Goal: Task Accomplishment & Management: Complete application form

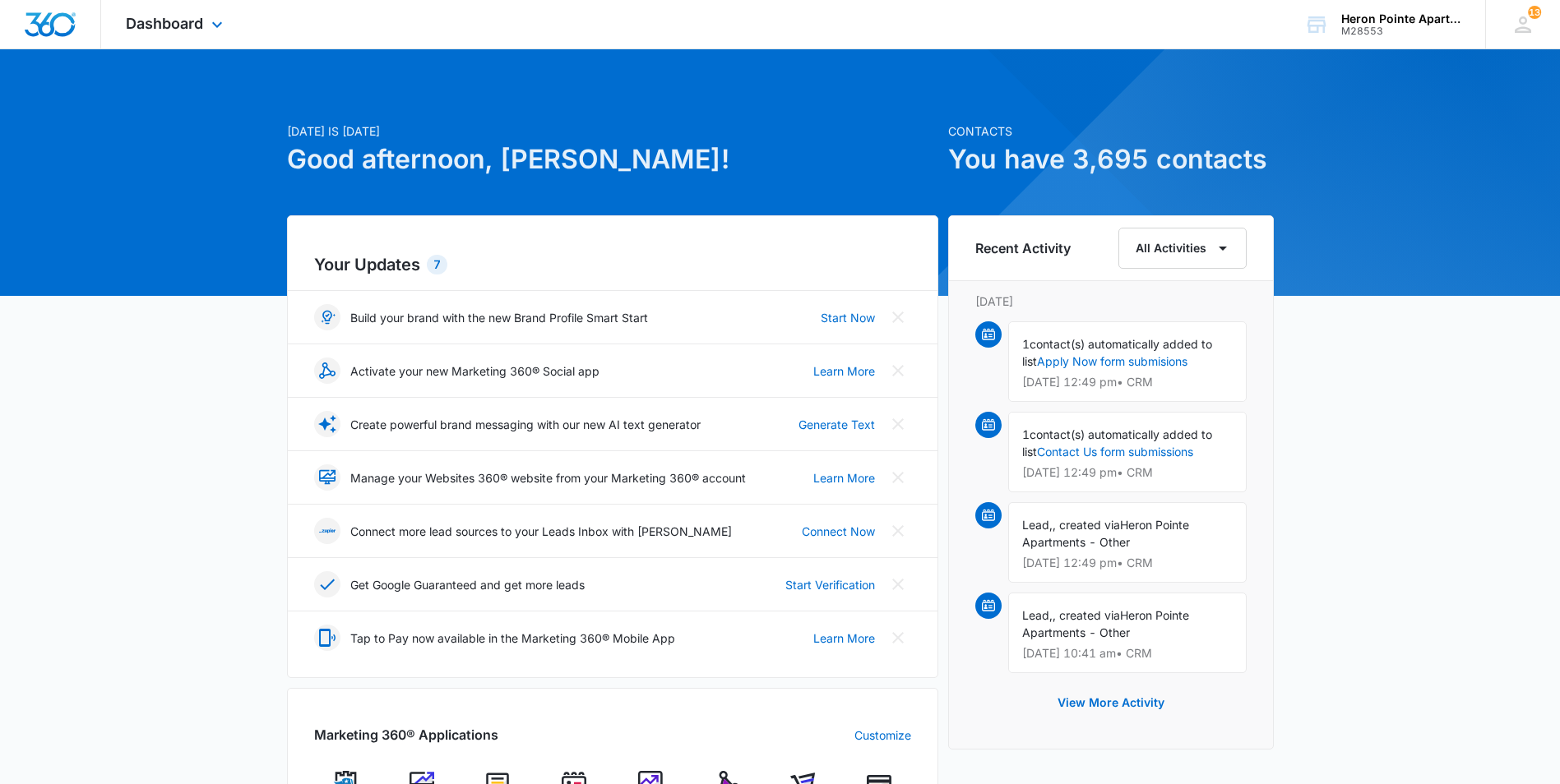
click at [204, 23] on div "Dashboard Apps Reputation Websites Forms CRM Email Social Shop Payments POS Con…" at bounding box center [176, 24] width 150 height 49
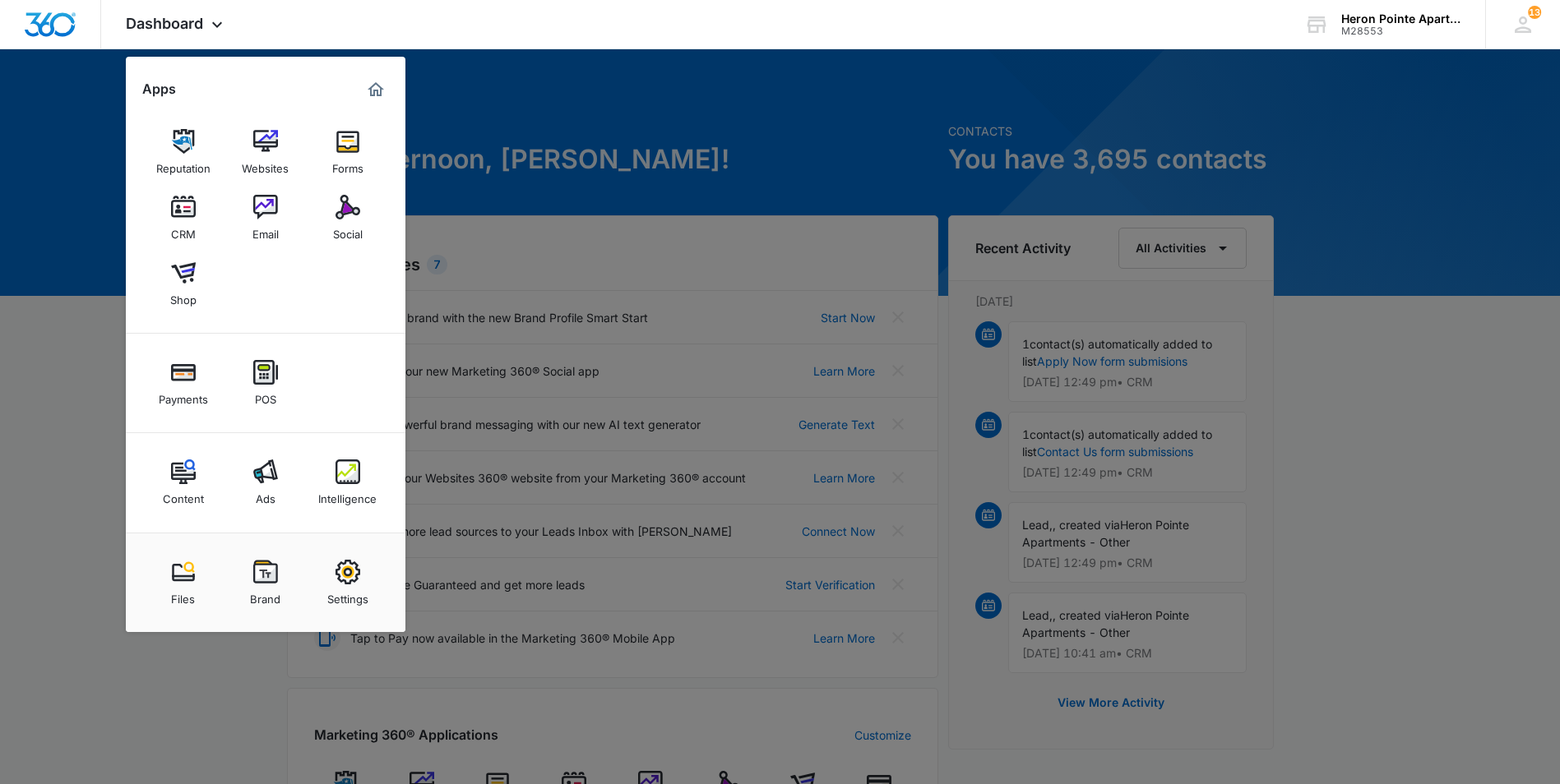
click at [186, 192] on link "CRM" at bounding box center [183, 218] width 62 height 62
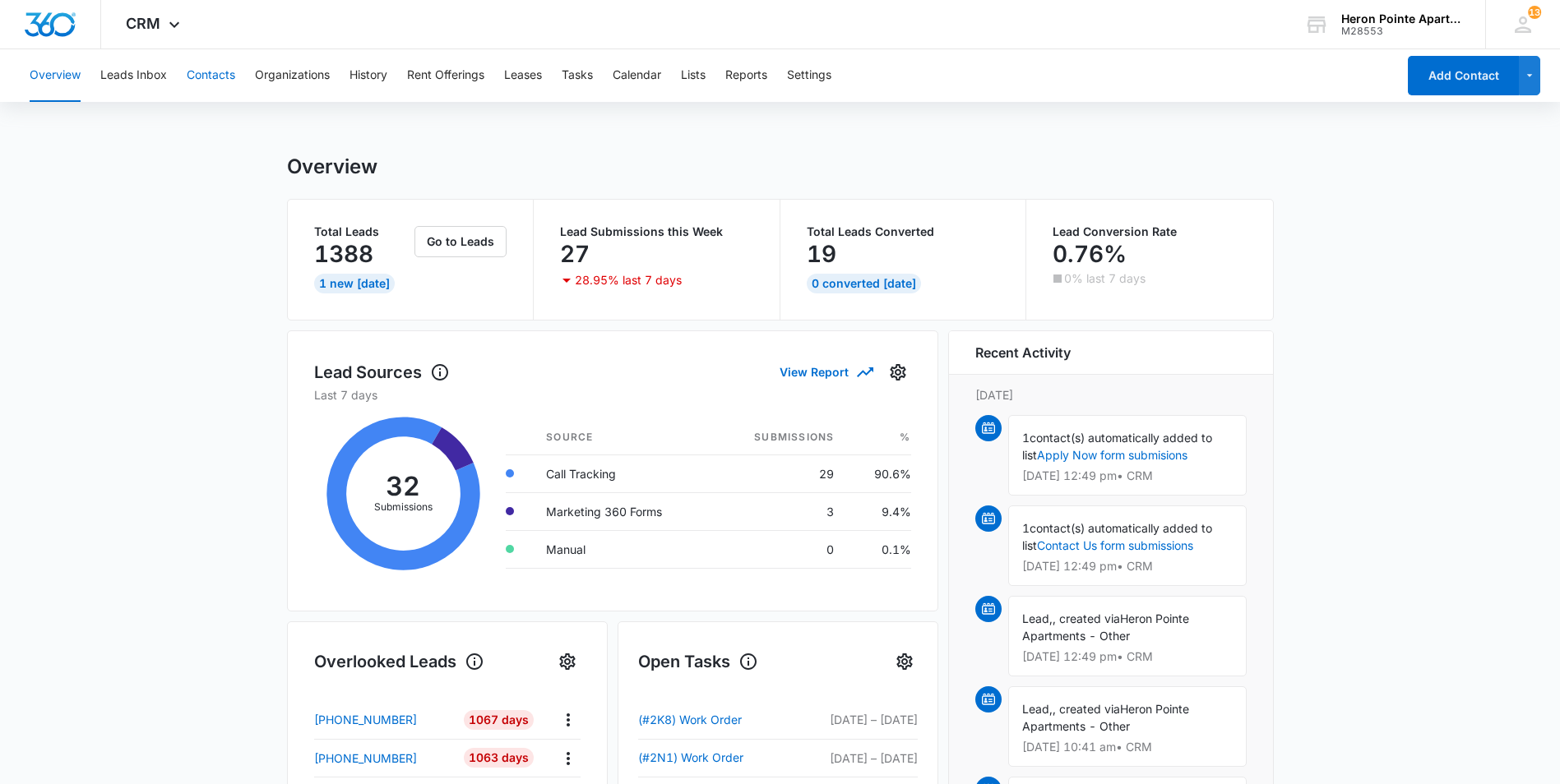
click at [218, 66] on button "Contacts" at bounding box center [211, 75] width 49 height 53
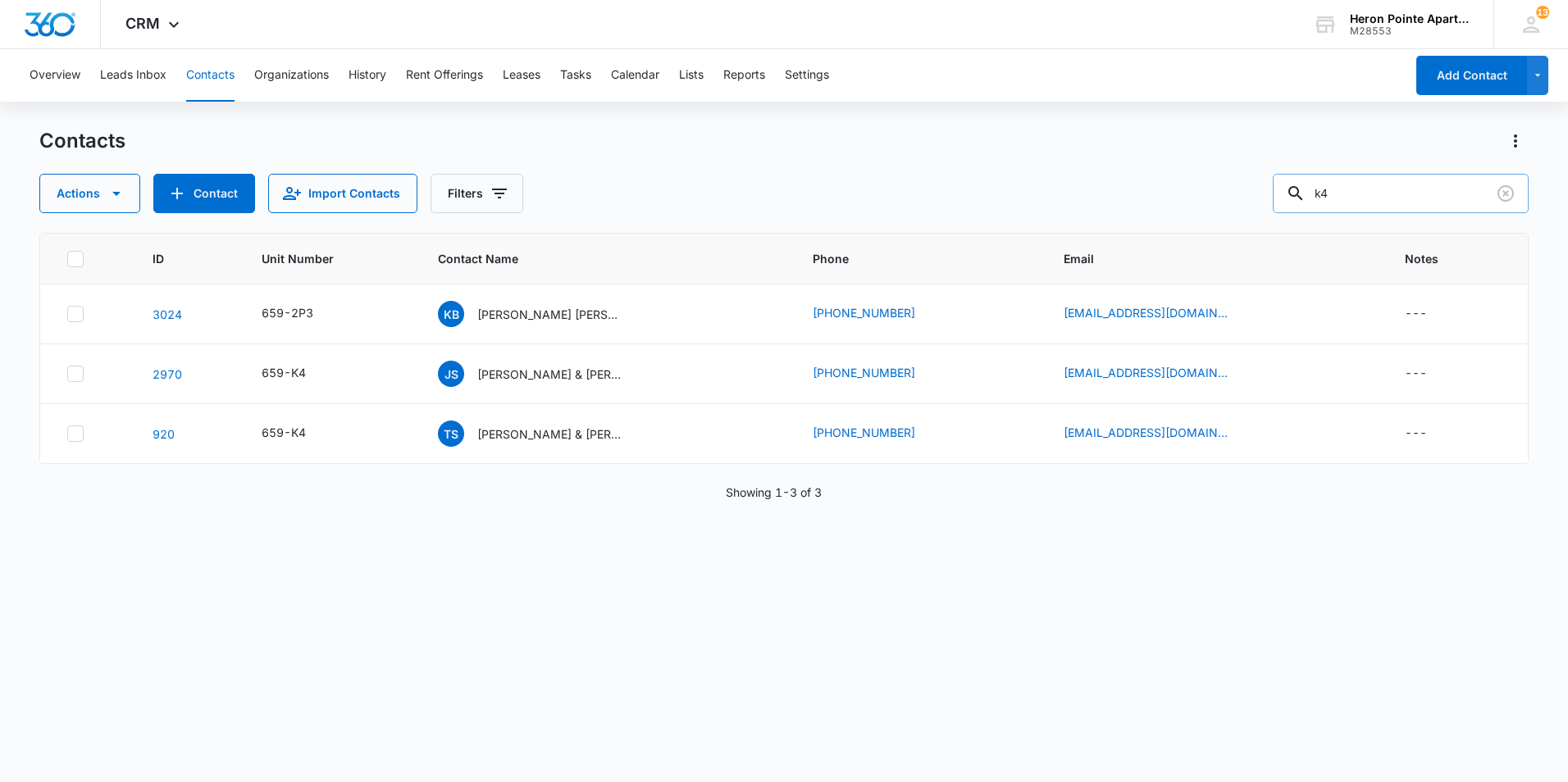
click at [1389, 180] on input "k4" at bounding box center [1401, 193] width 256 height 39
drag, startPoint x: 1340, startPoint y: 194, endPoint x: 1271, endPoint y: 196, distance: 69.0
click at [1271, 196] on div "Actions Contact Import Contacts Filters k4" at bounding box center [783, 193] width 1489 height 39
type input "2k2"
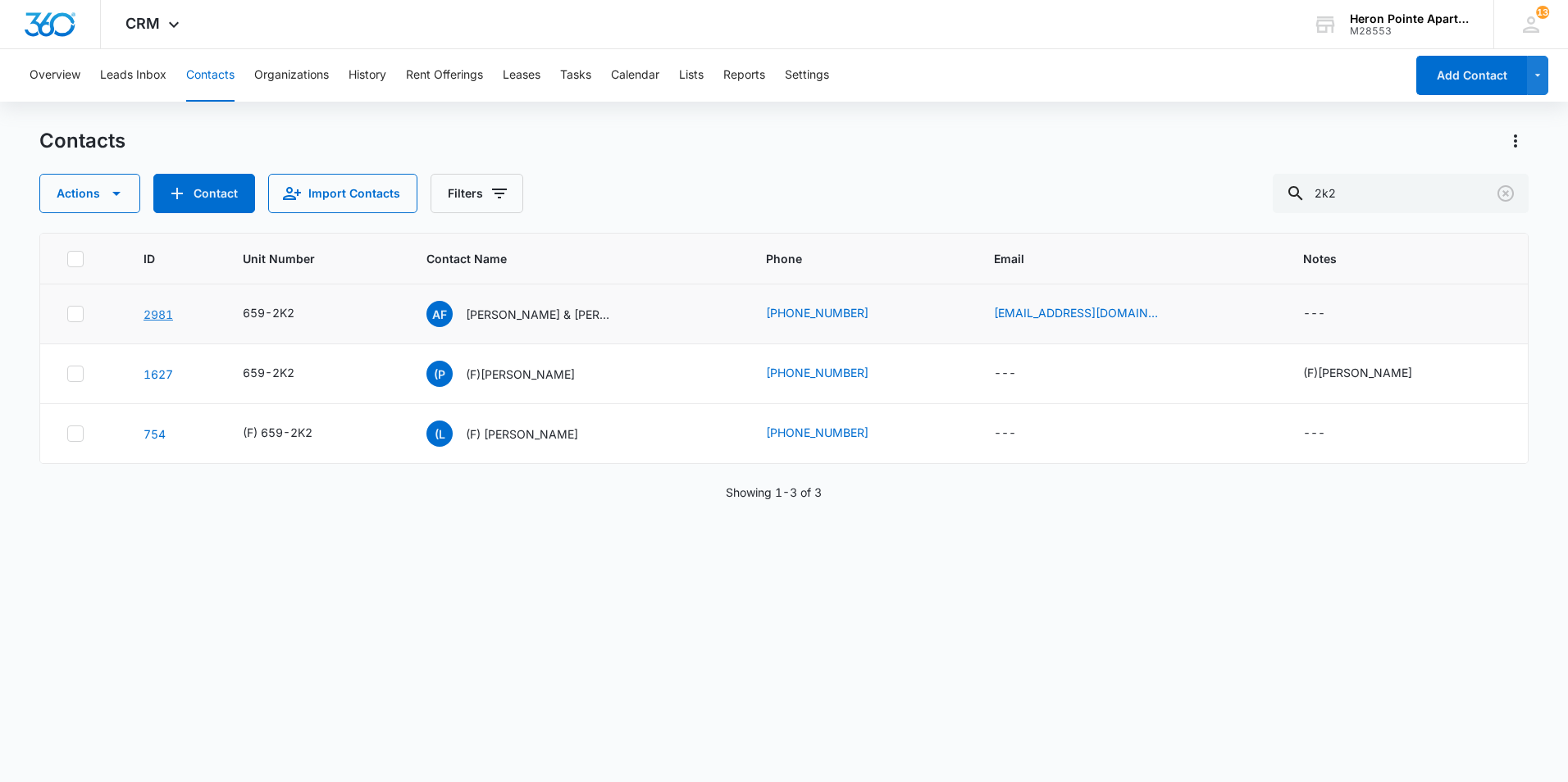
click at [156, 313] on link "2981" at bounding box center [158, 314] width 29 height 14
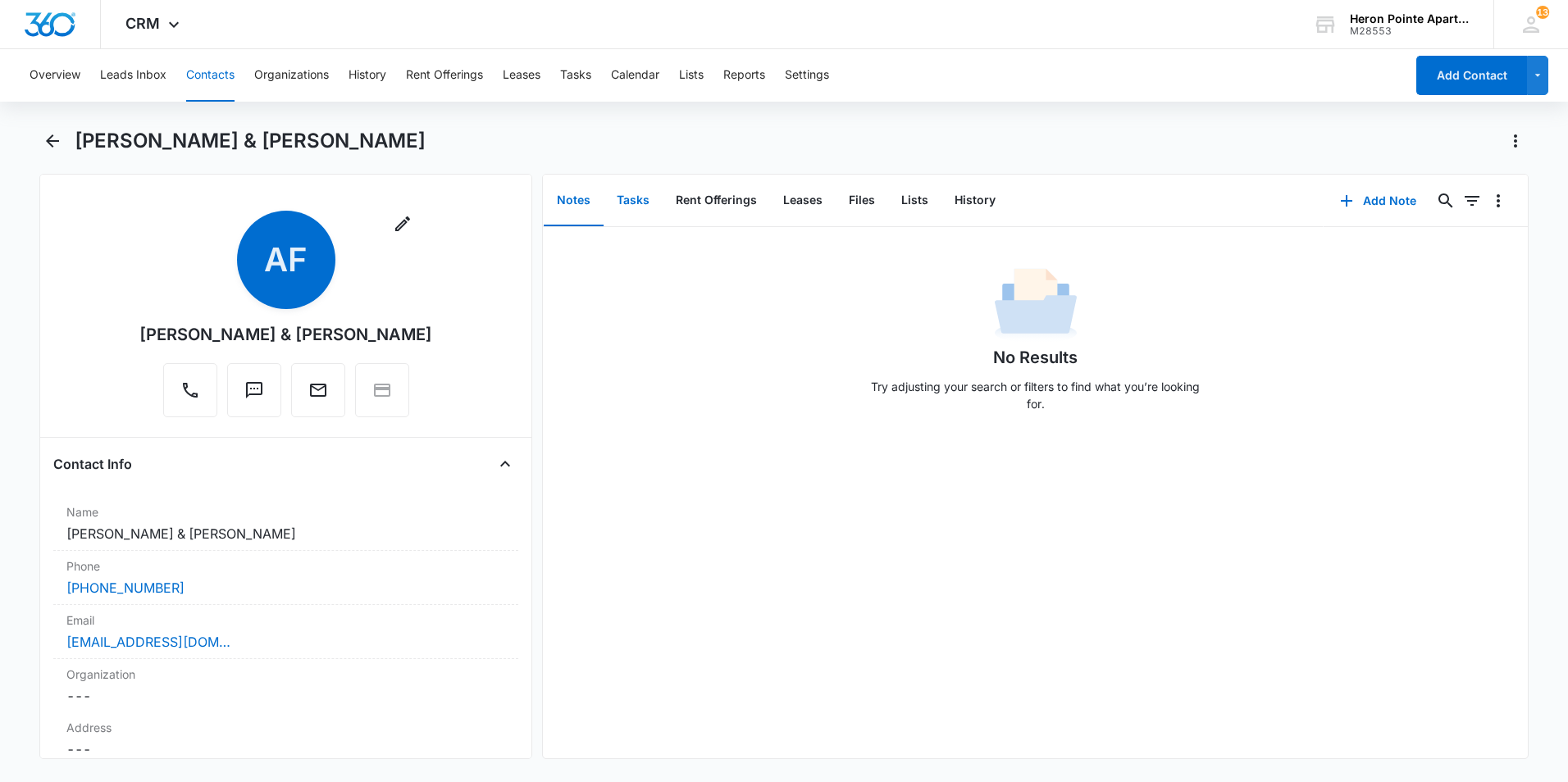
click at [623, 211] on button "Tasks" at bounding box center [633, 201] width 59 height 51
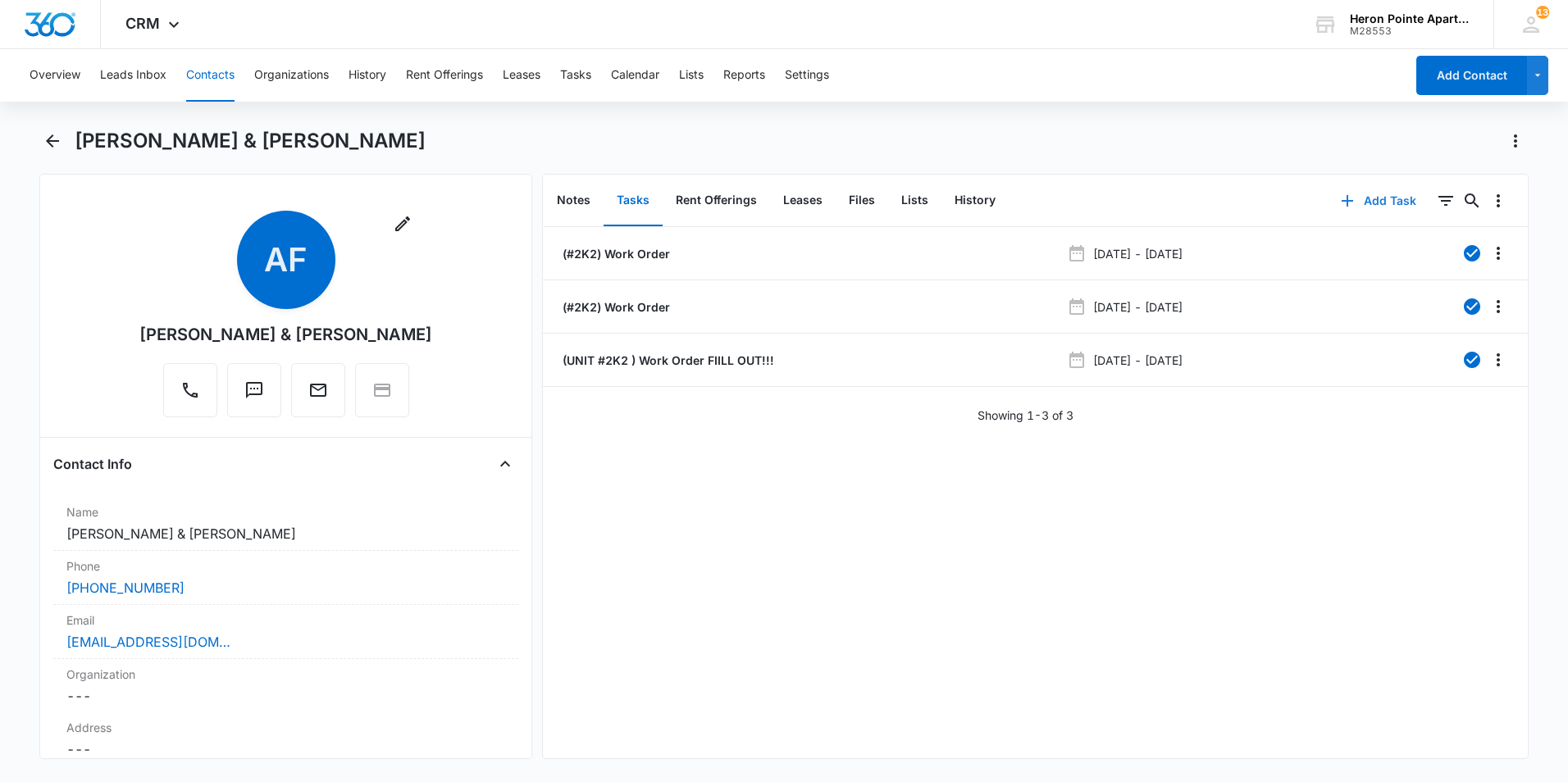
click at [1386, 208] on button "Add Task" at bounding box center [1378, 200] width 108 height 39
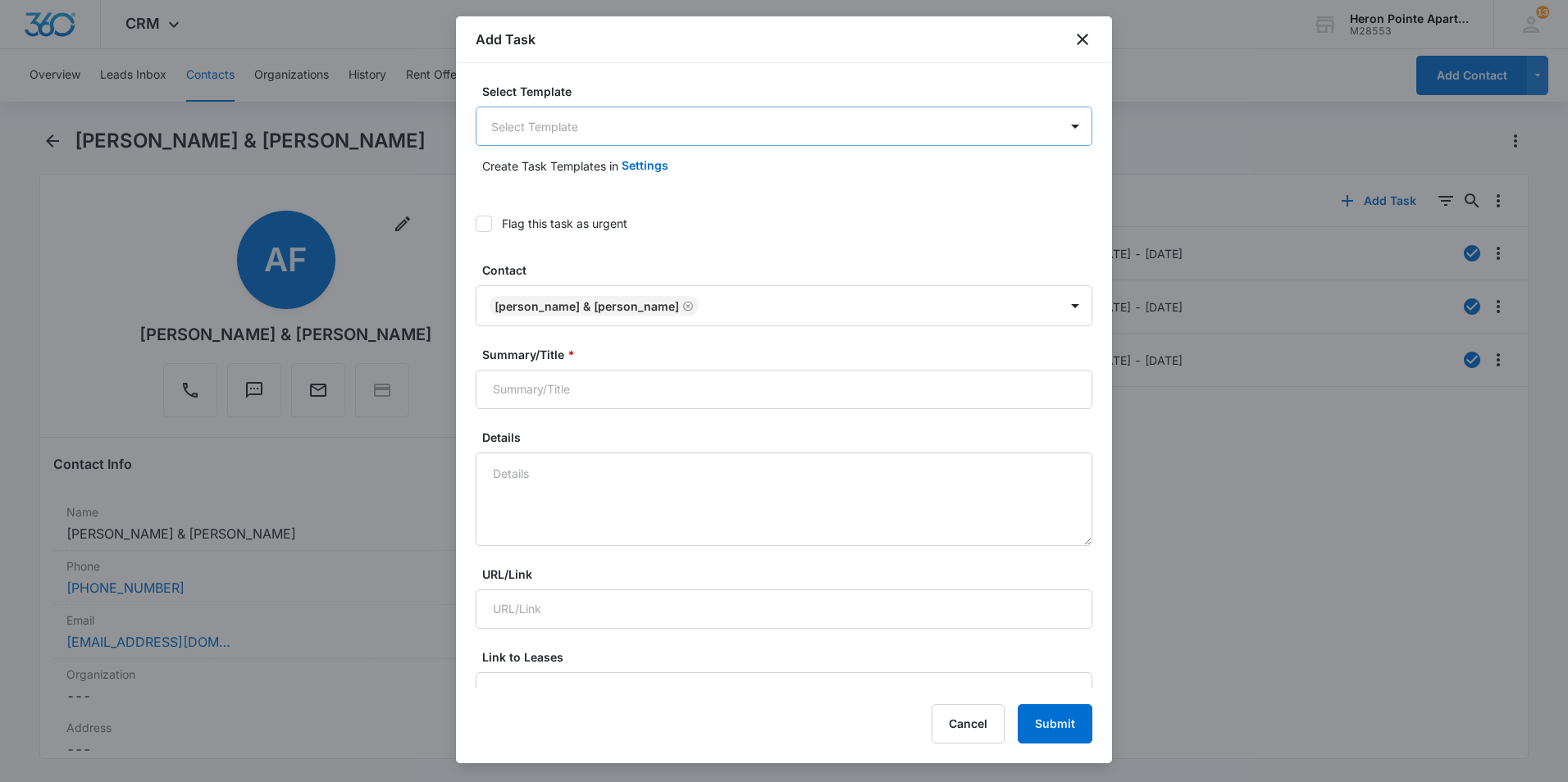
click at [537, 128] on body "CRM Apps Reputation Websites Forms CRM Email Social Shop Payments POS Content A…" at bounding box center [784, 391] width 1568 height 782
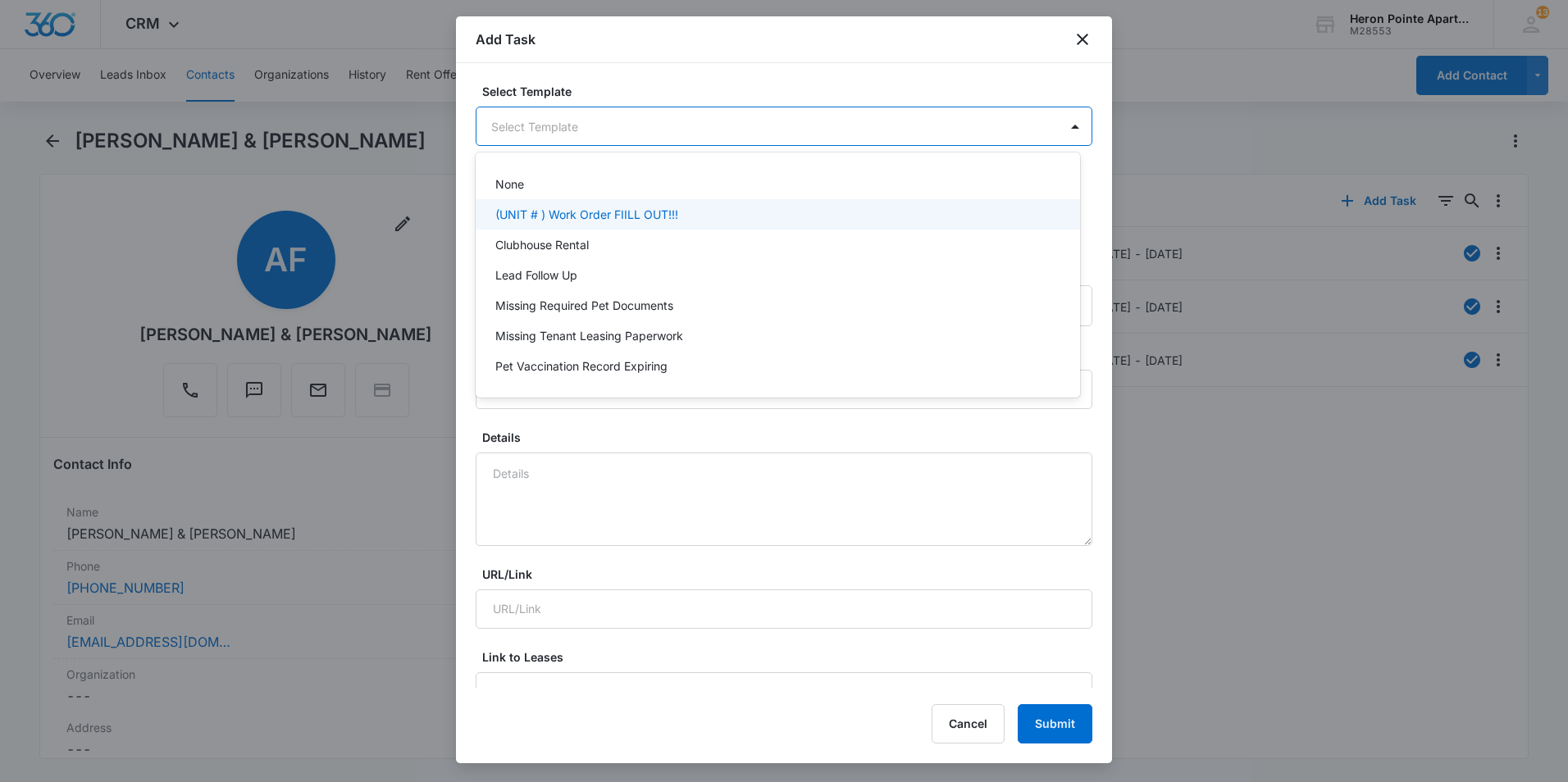
click at [574, 215] on p "(UNIT # ) Work Order FIILL OUT!!!" at bounding box center [586, 215] width 183 height 17
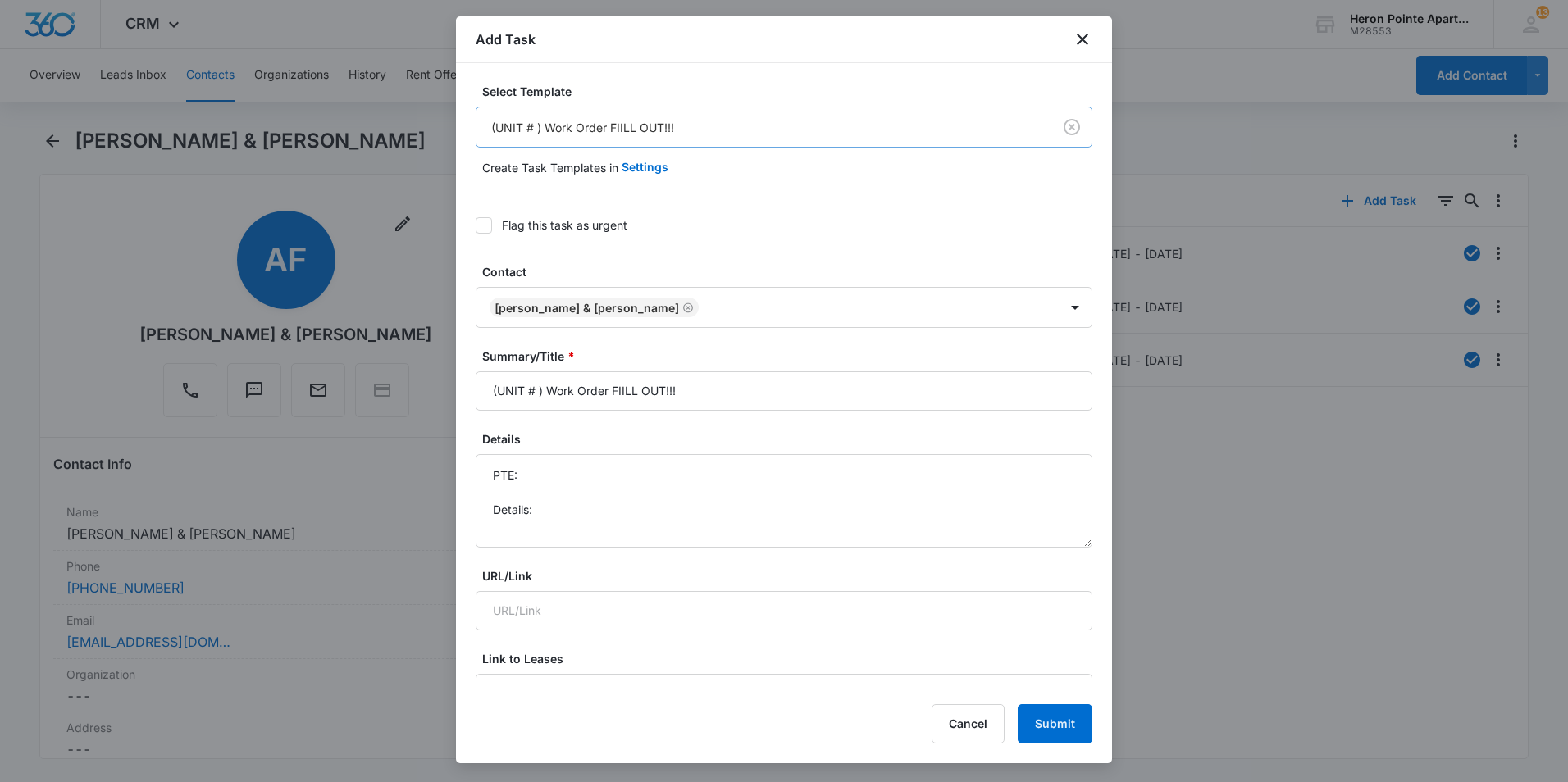
click at [532, 124] on body "CRM Apps Reputation Websites Forms CRM Email Social Shop Payments POS Content A…" at bounding box center [784, 391] width 1568 height 782
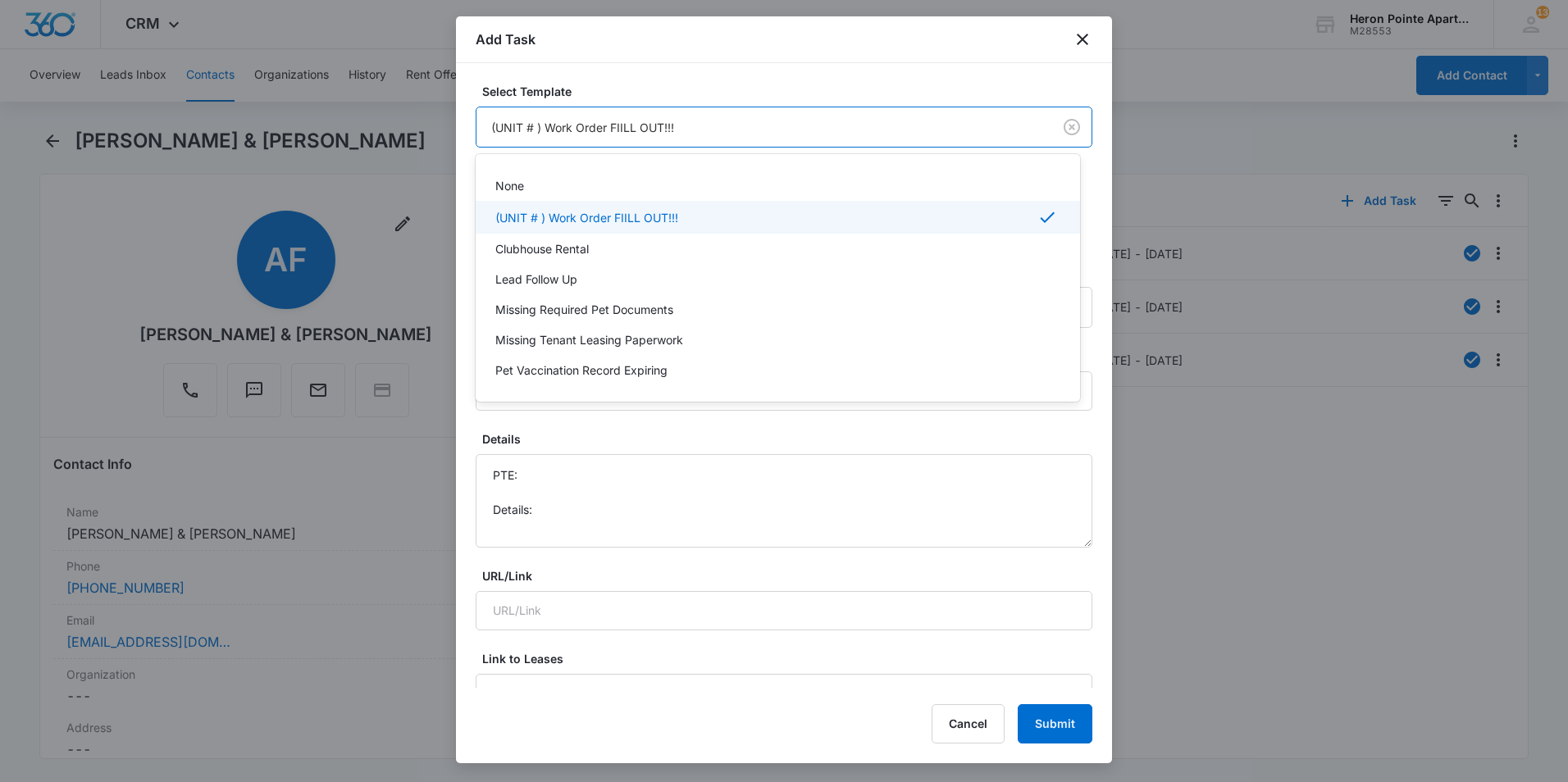
click at [536, 125] on div at bounding box center [784, 391] width 1568 height 782
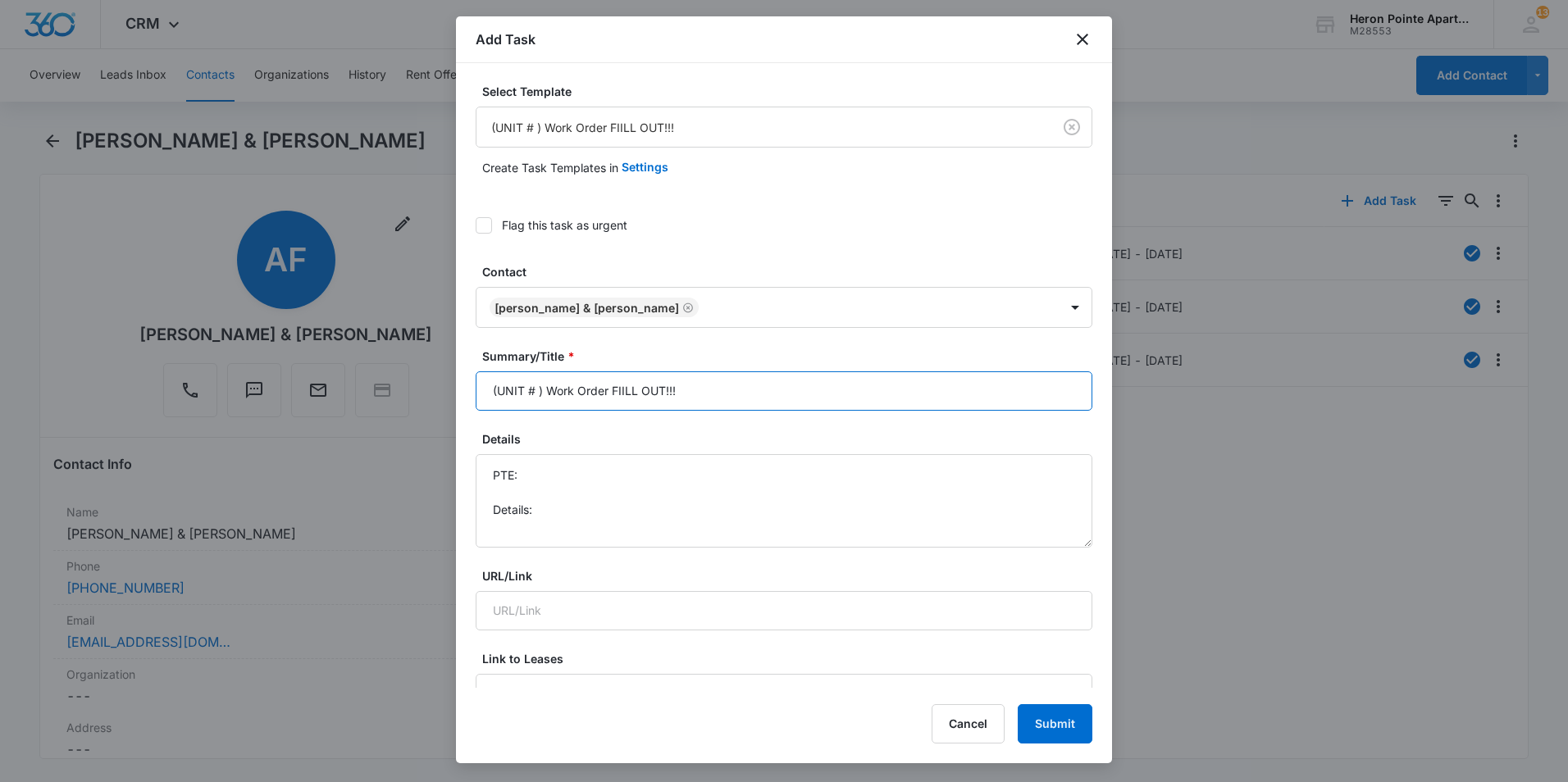
click at [531, 387] on input "(UNIT # ) Work Order FIILL OUT!!!" at bounding box center [784, 390] width 617 height 39
type input "(2K2 ) Work Order FIILL OUT!!!"
click at [618, 471] on textarea "PTE: Details:" at bounding box center [784, 501] width 617 height 93
click at [602, 507] on textarea "PTE: [PHONE_NUMBER] Details:" at bounding box center [784, 501] width 617 height 93
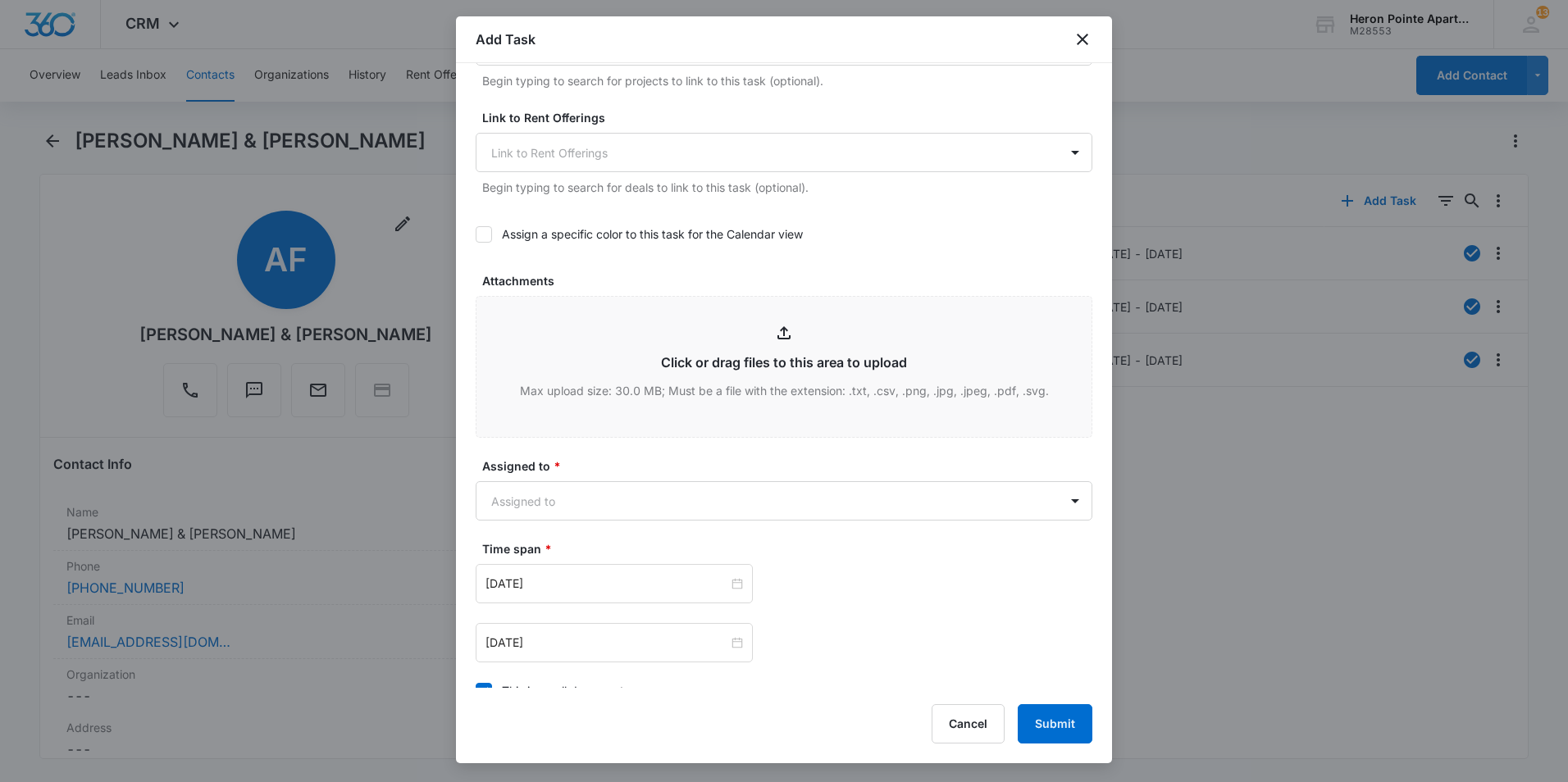
scroll to position [738, 0]
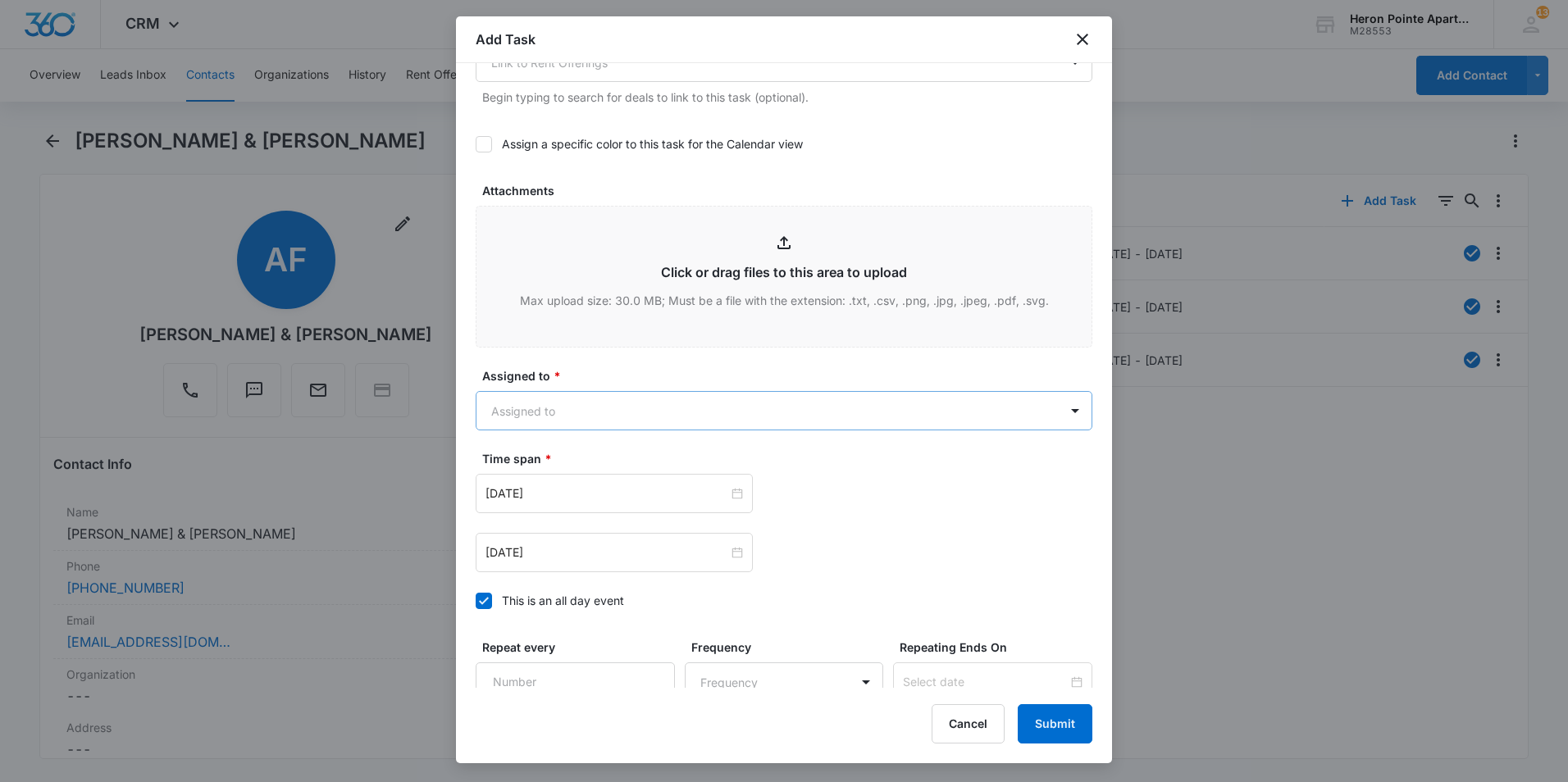
type textarea "PTE: [PHONE_NUMBER] Details: Toilet paper holder in master bathroom is falling …"
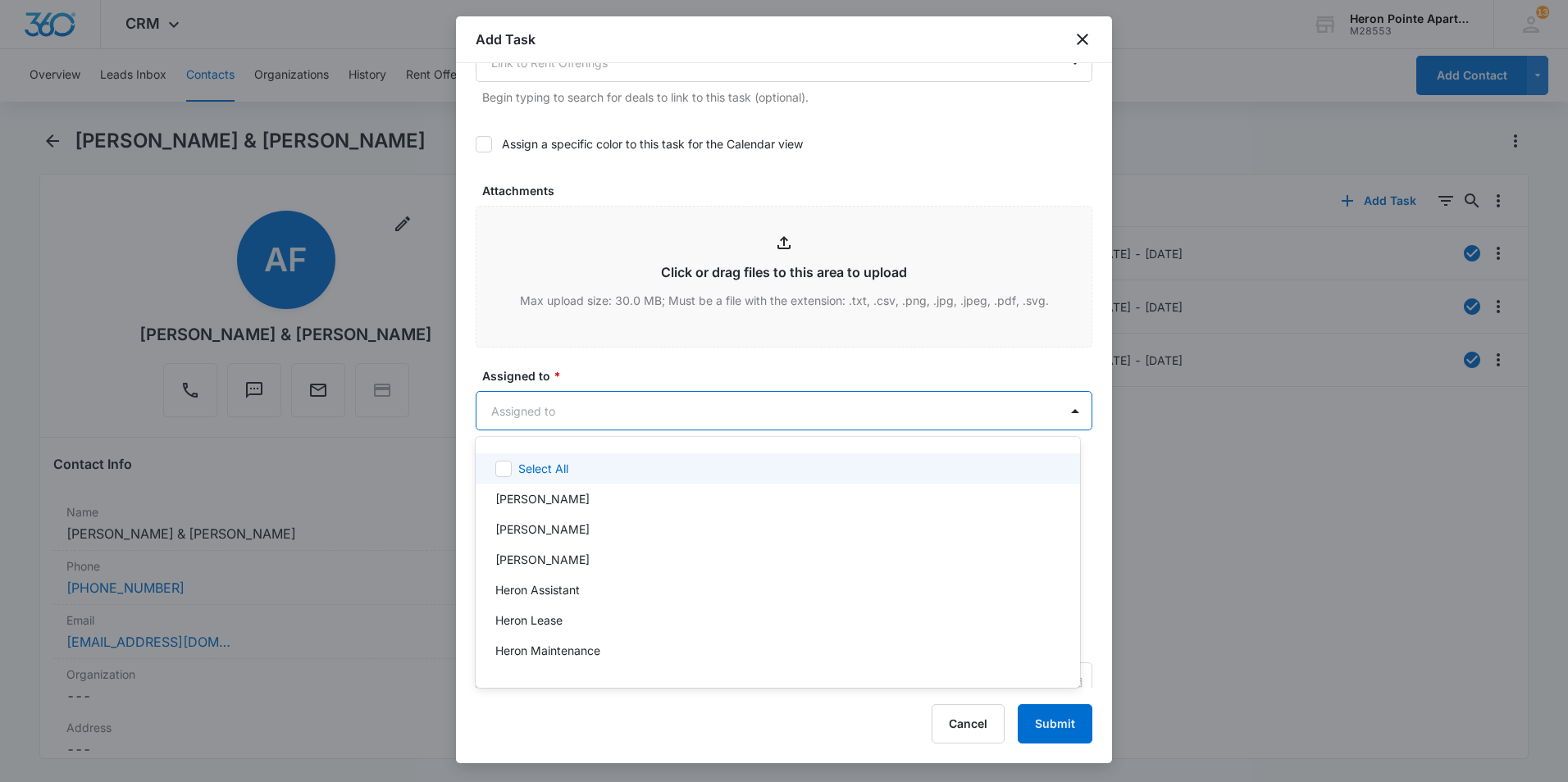
click at [653, 413] on body "CRM Apps Reputation Websites Forms CRM Email Social Shop Payments POS Content A…" at bounding box center [784, 391] width 1568 height 782
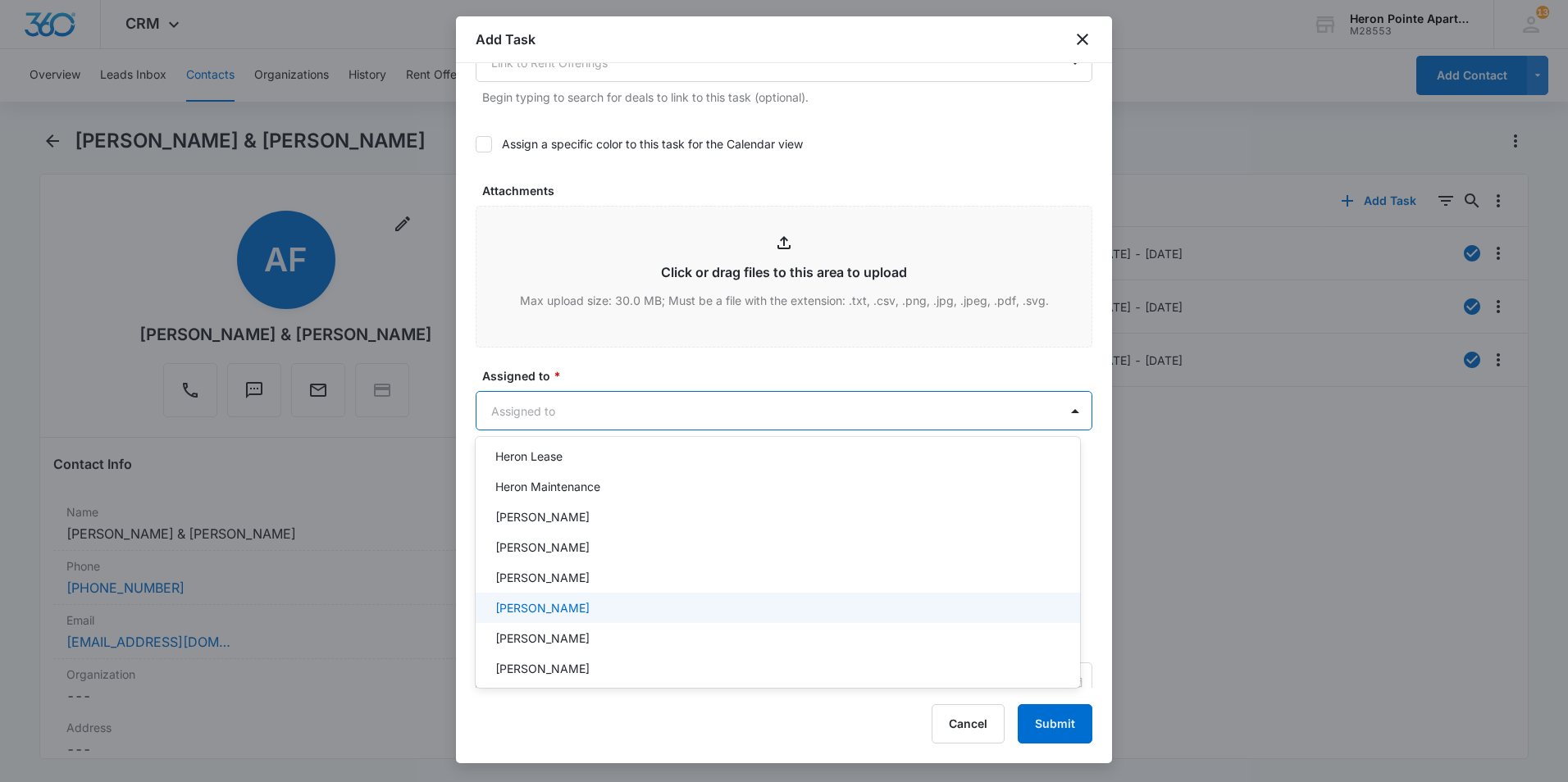
scroll to position [246, 0]
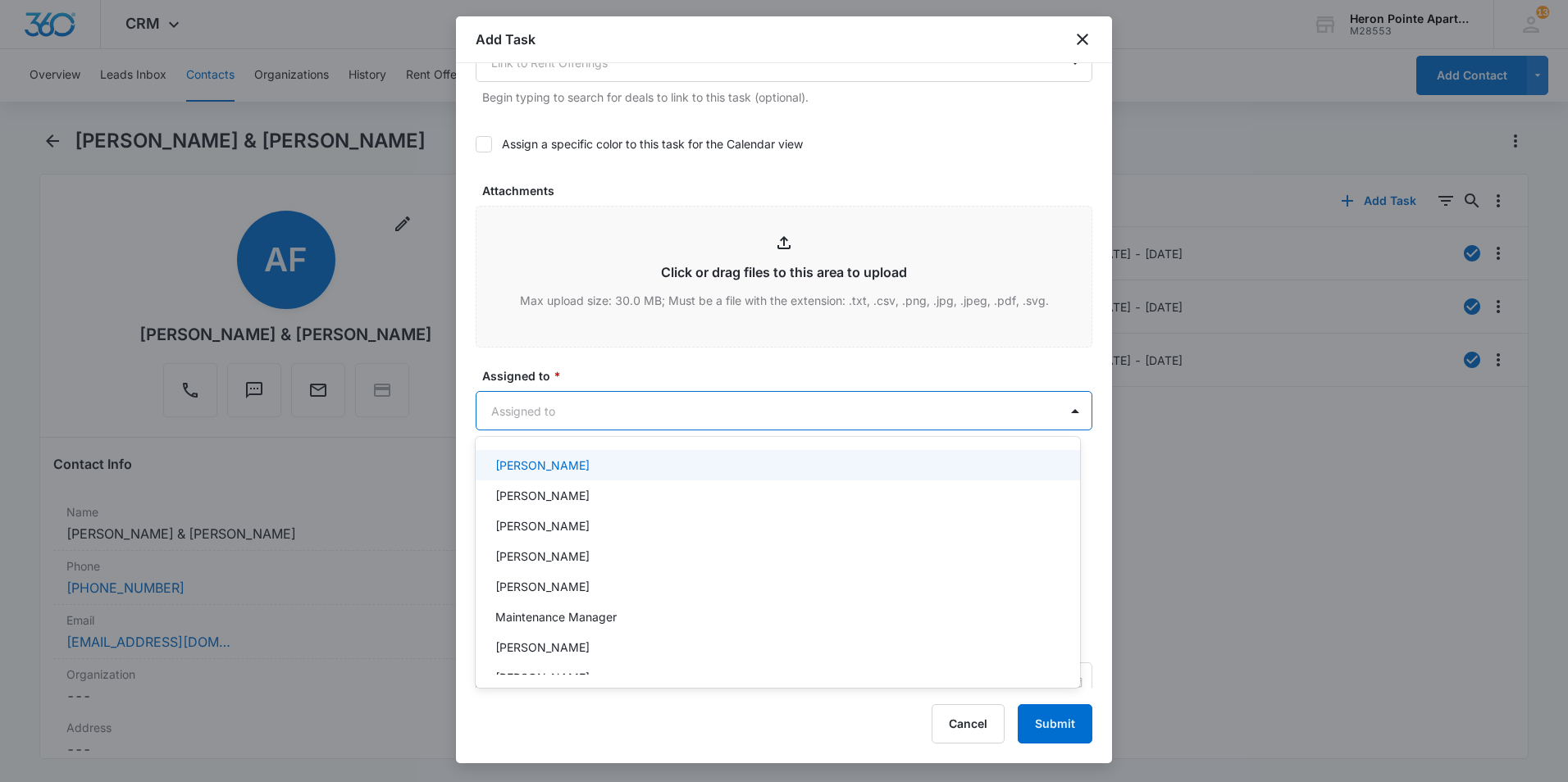
click at [605, 470] on div "[PERSON_NAME]" at bounding box center [775, 465] width 562 height 17
click at [1062, 415] on div at bounding box center [784, 391] width 1568 height 782
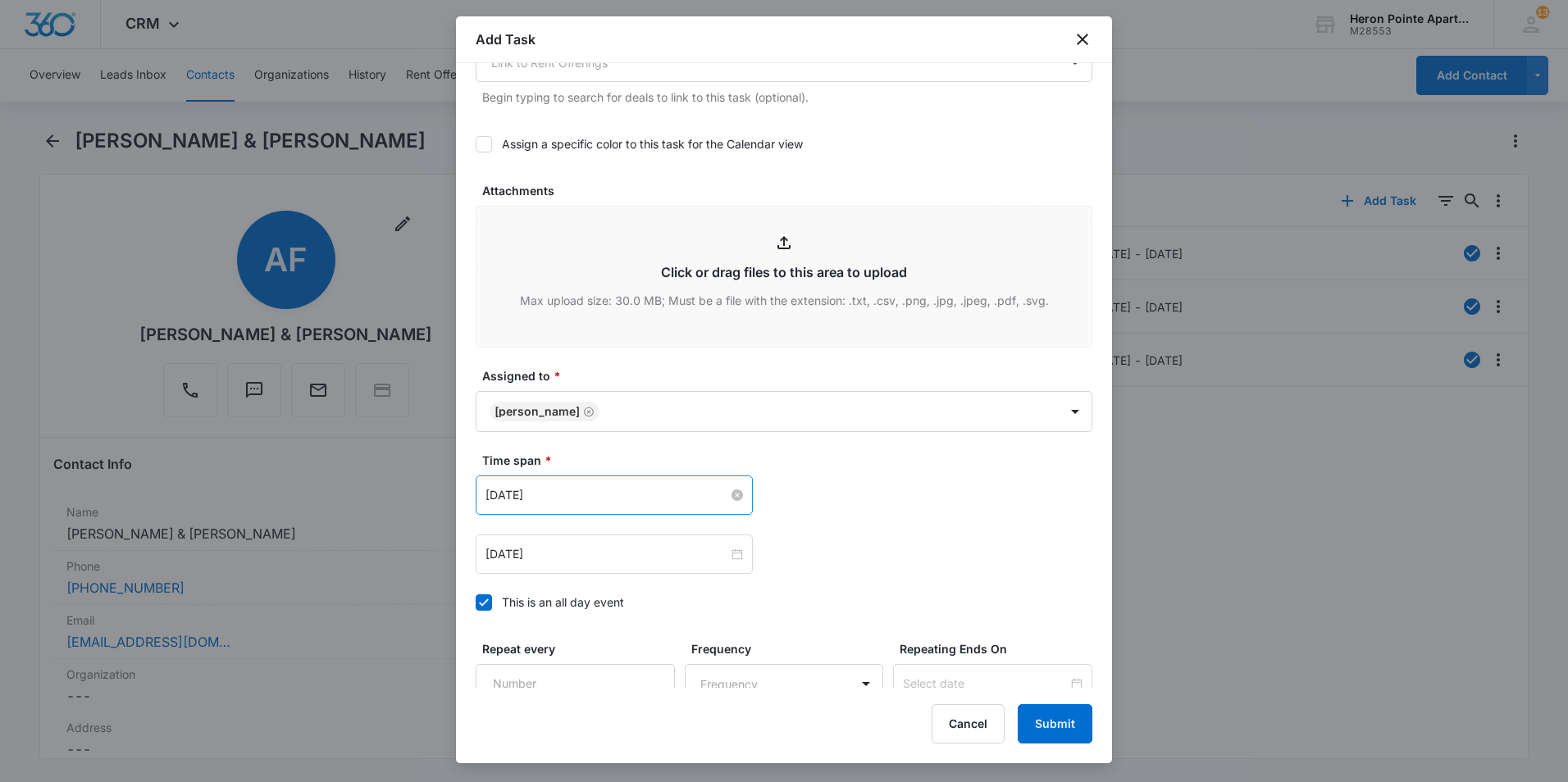
click at [722, 496] on input "[DATE]" at bounding box center [607, 495] width 243 height 18
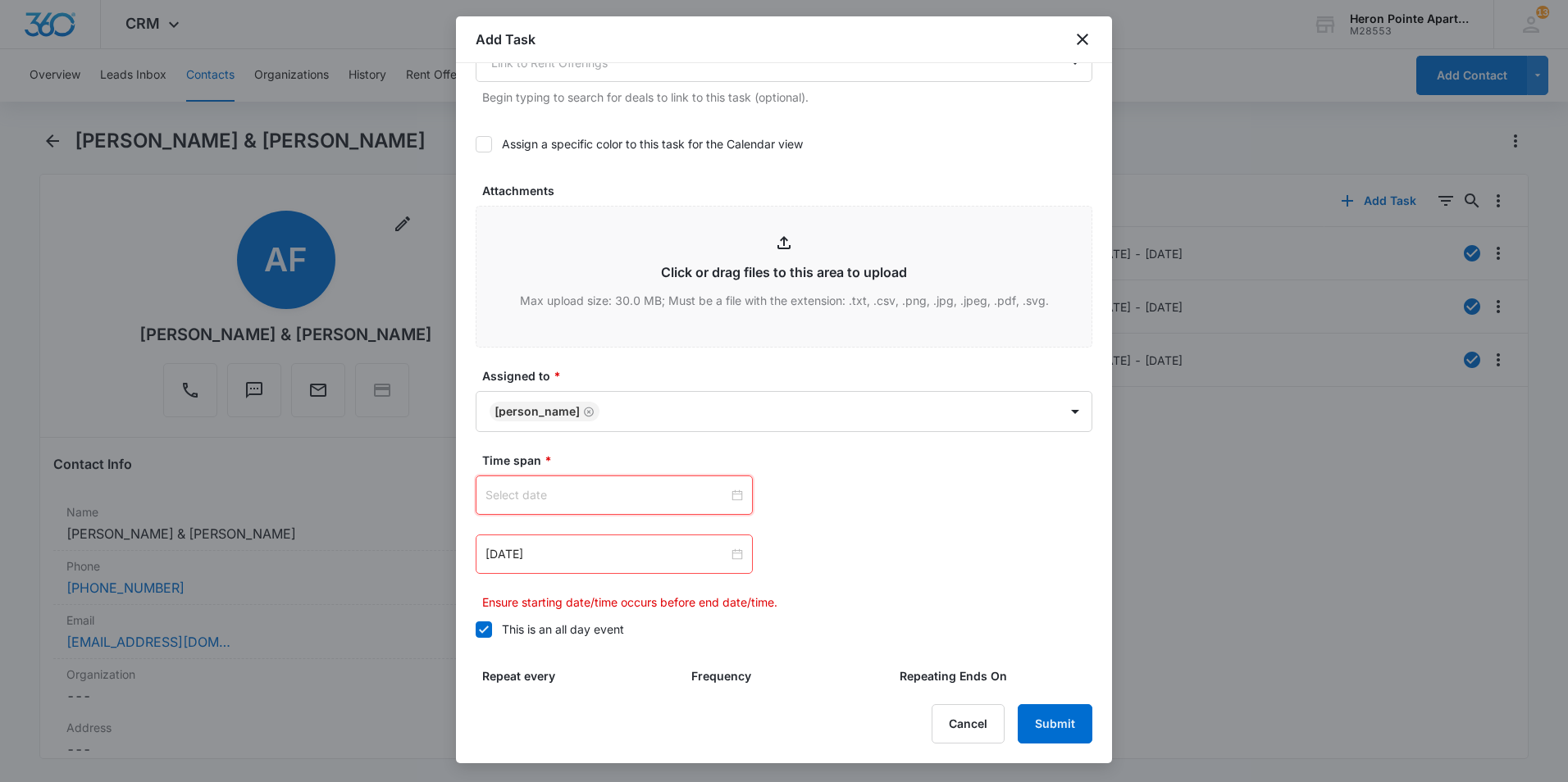
click at [731, 497] on div at bounding box center [614, 495] width 258 height 18
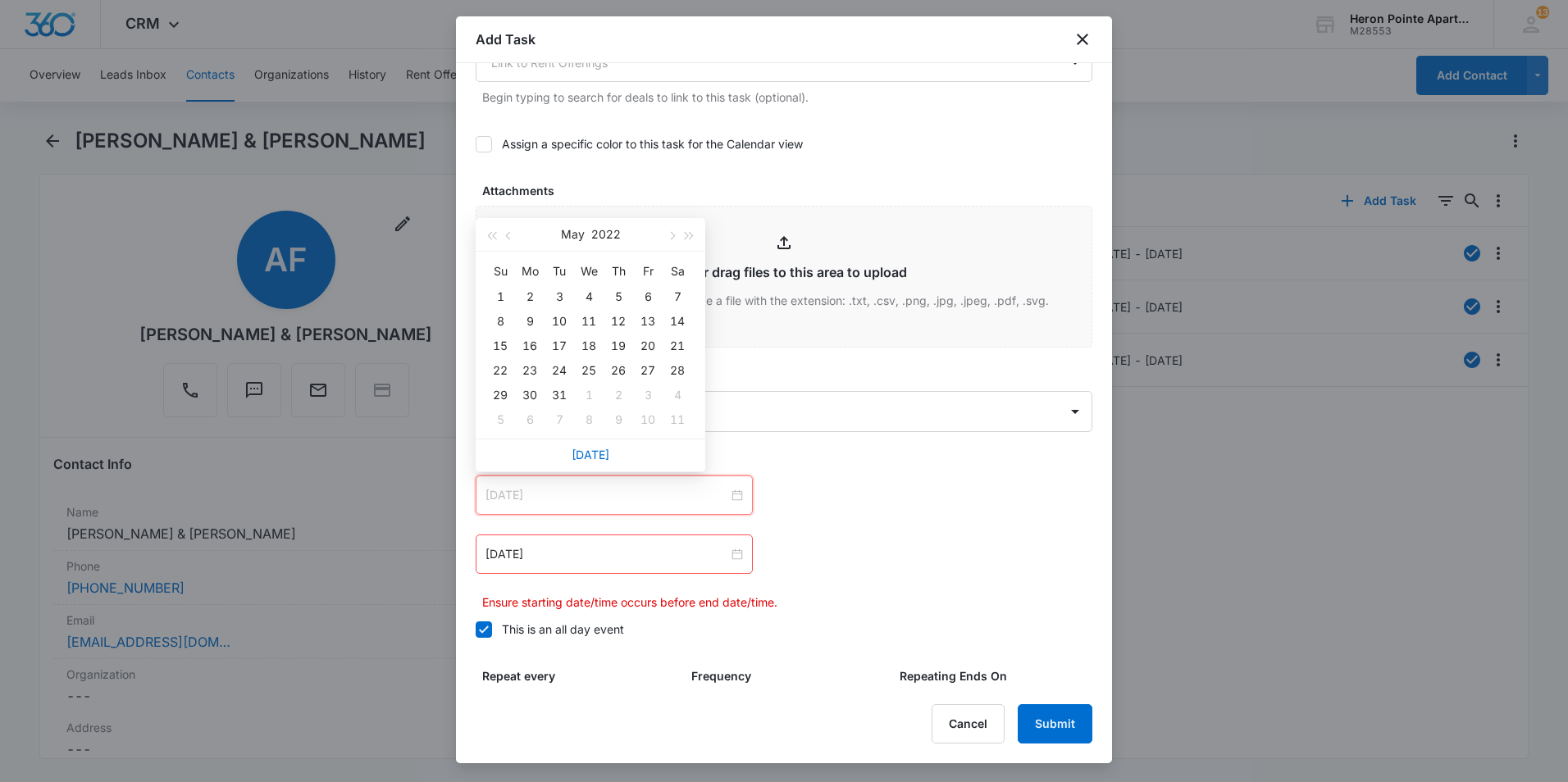
type input "[DATE]"
click at [666, 490] on input at bounding box center [607, 495] width 243 height 18
click at [595, 454] on link "[DATE]" at bounding box center [591, 454] width 38 height 14
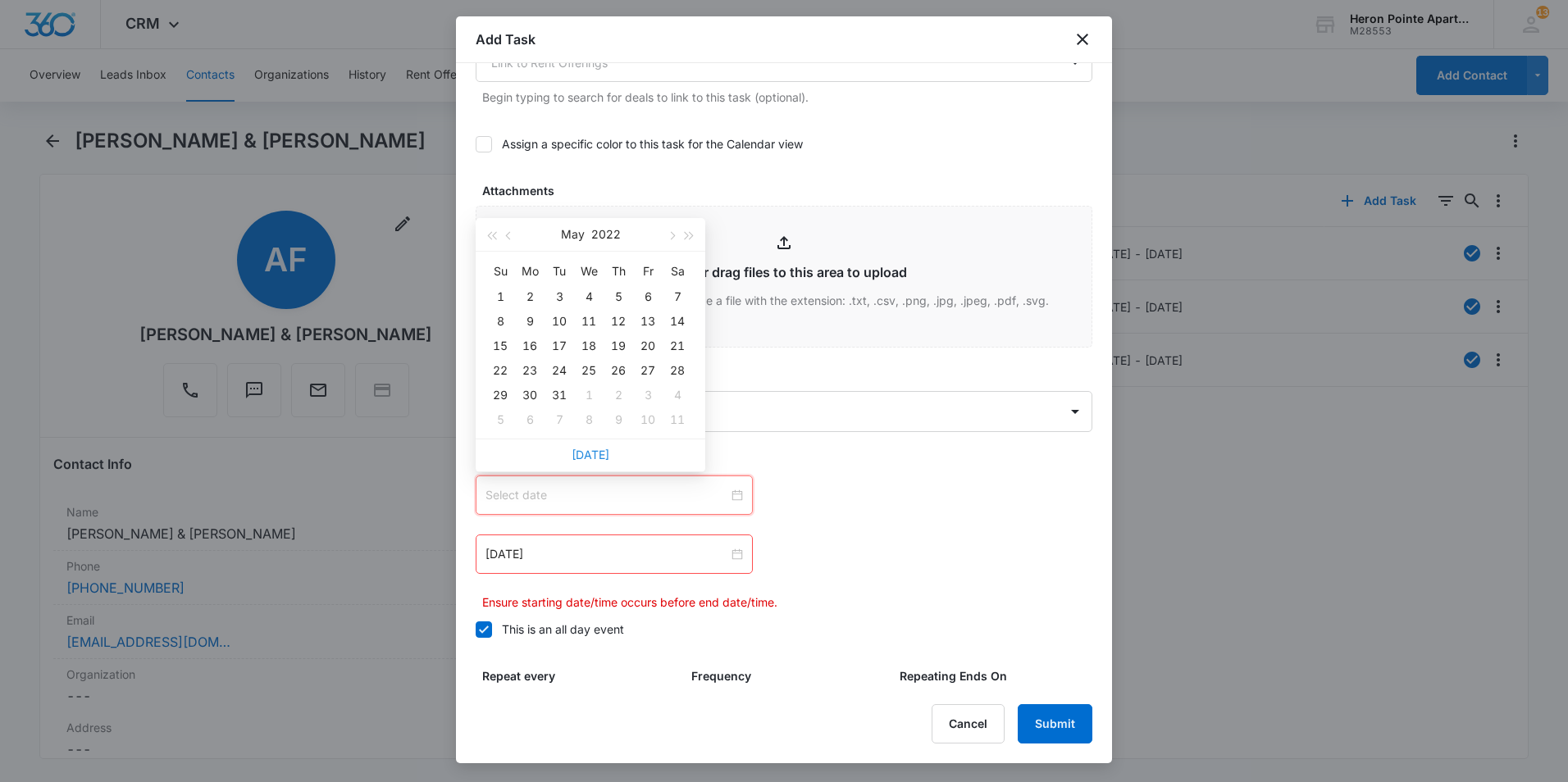
type input "[DATE]"
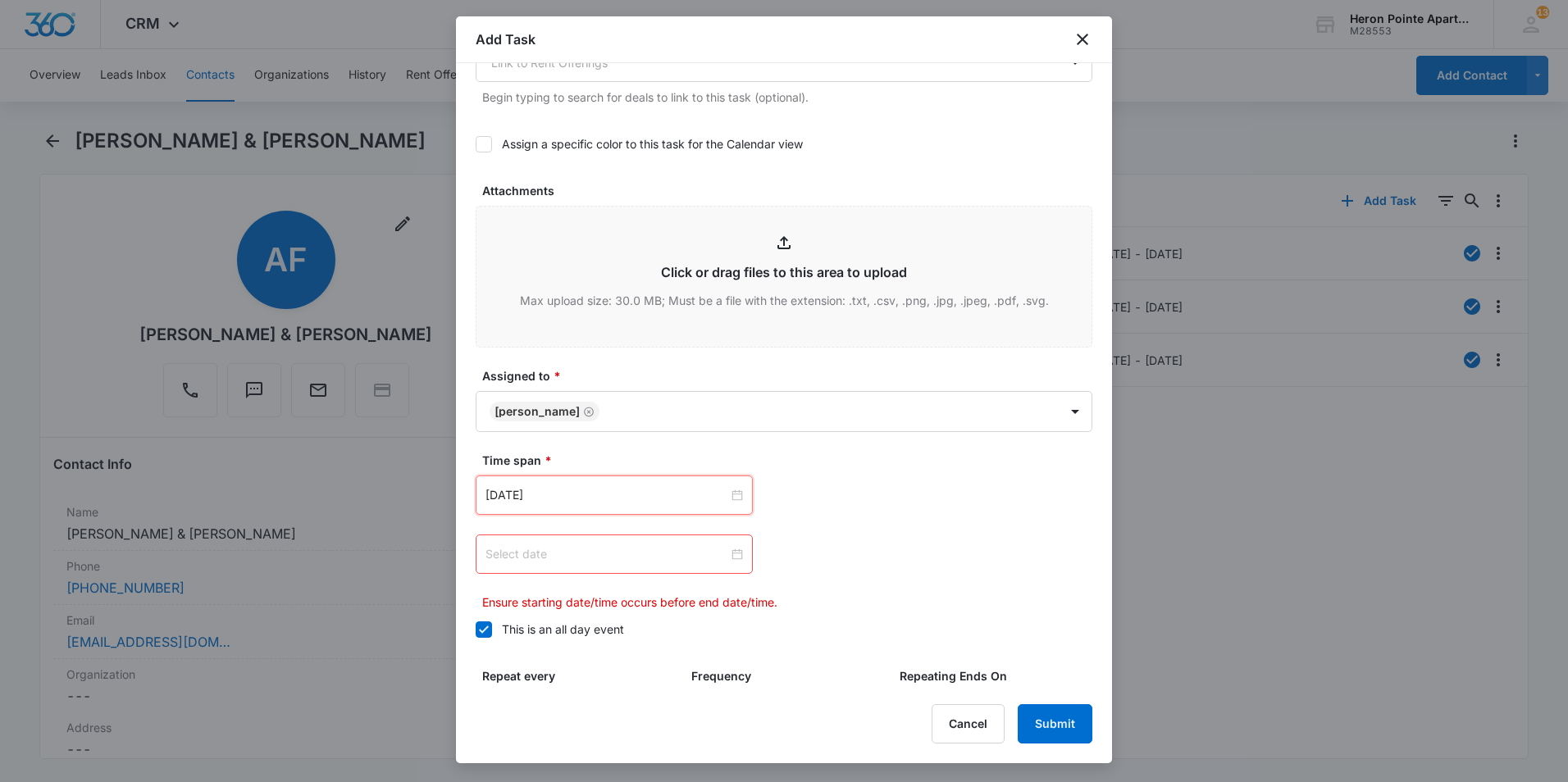
click at [731, 550] on div at bounding box center [614, 554] width 258 height 18
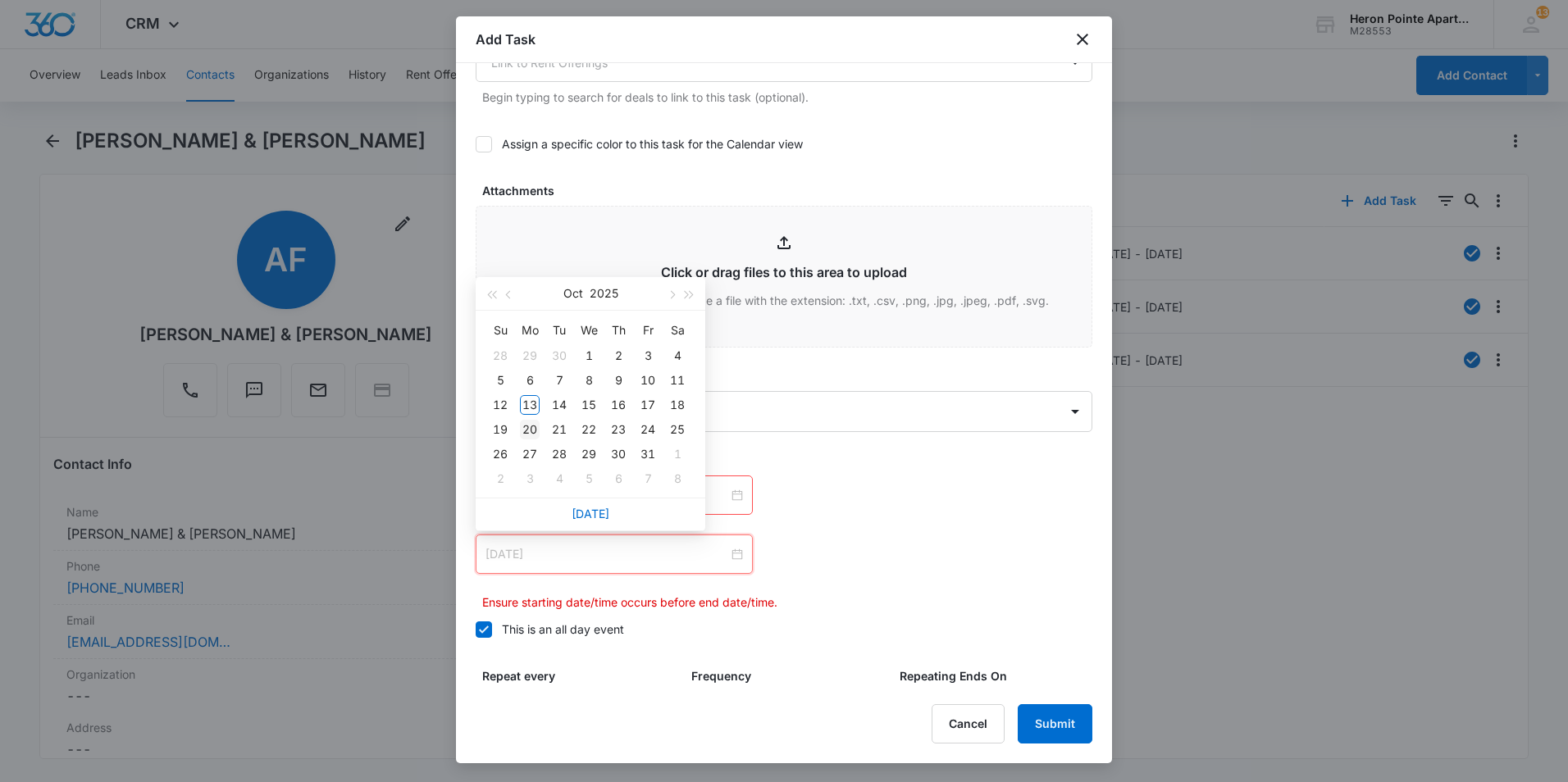
type input "[DATE]"
click at [530, 422] on div "20" at bounding box center [530, 429] width 20 height 20
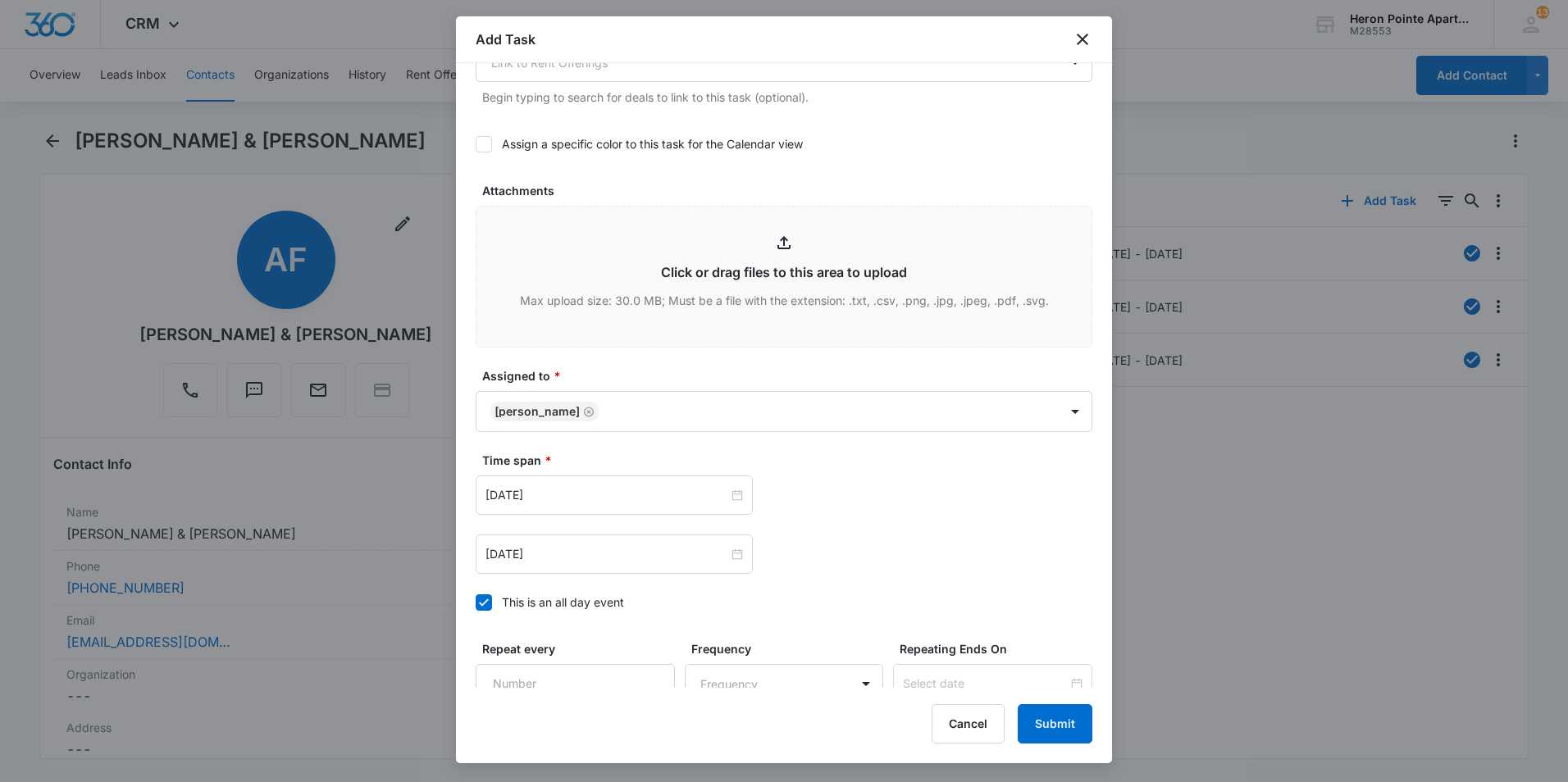
click at [876, 489] on div "[DATE] [DATE] Su Mo Tu We Th Fr Sa 28 29 30 1 2 3 4 5 6 7 8 9 10 11 12 13 14 15…" at bounding box center [784, 495] width 617 height 39
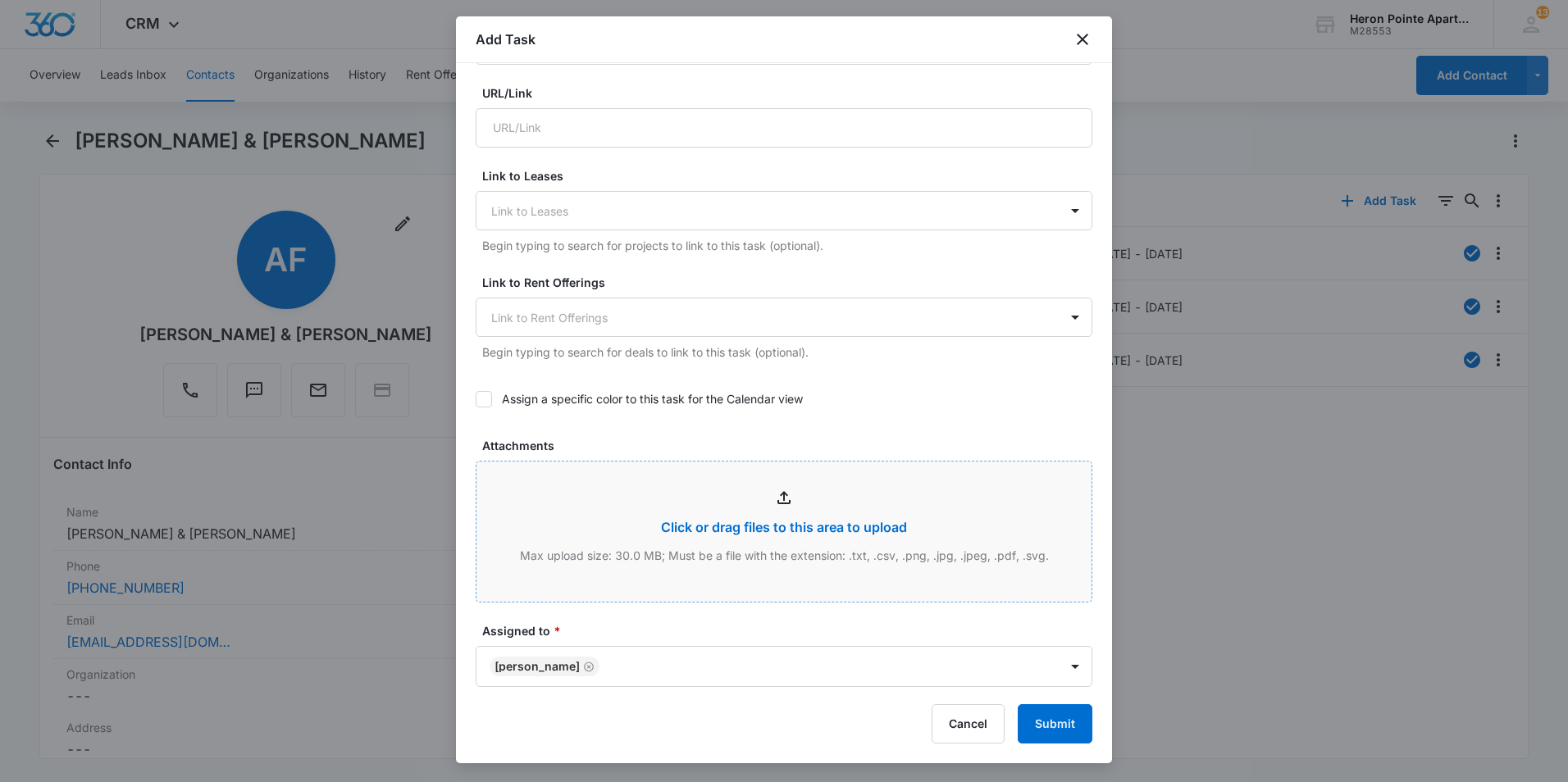
scroll to position [0, 0]
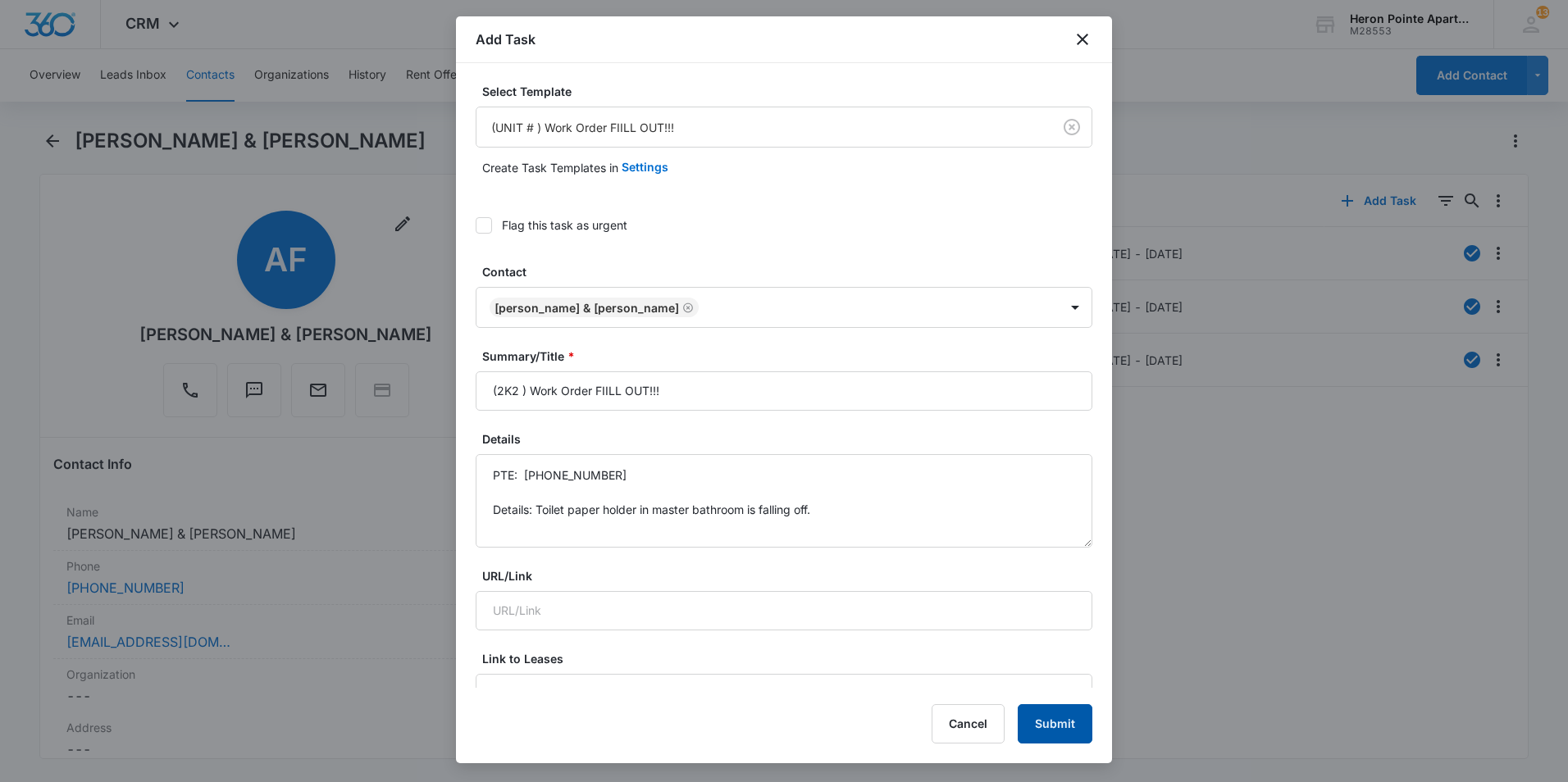
click at [1080, 728] on button "Submit" at bounding box center [1055, 723] width 74 height 39
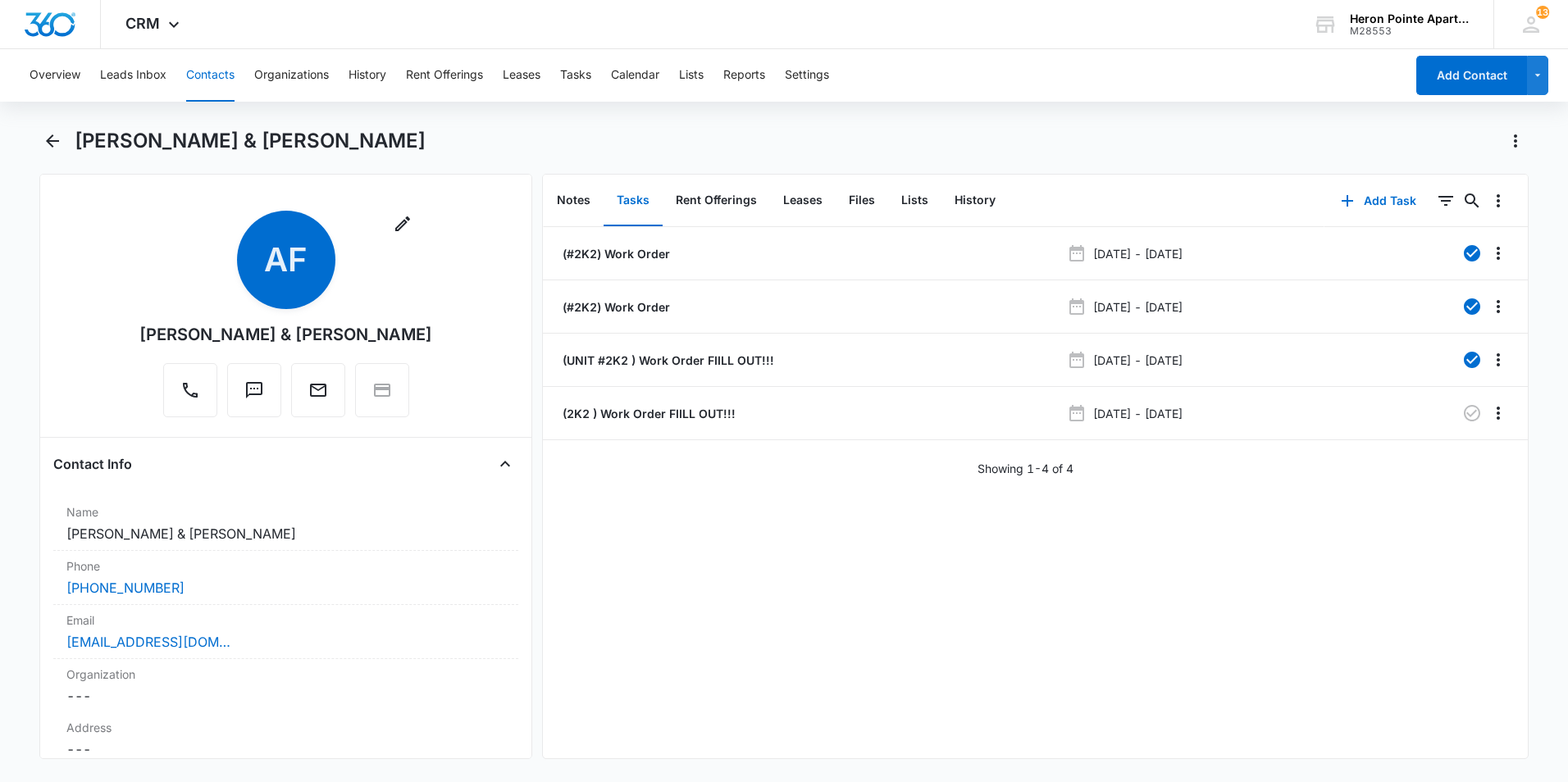
click at [919, 493] on div "(#2K2) Work Order [DATE] - [DATE] (#2K2) Work Order [DATE] - [DATE] (UNIT #2K2 …" at bounding box center [1035, 492] width 985 height 531
click at [213, 67] on button "Contacts" at bounding box center [210, 75] width 48 height 53
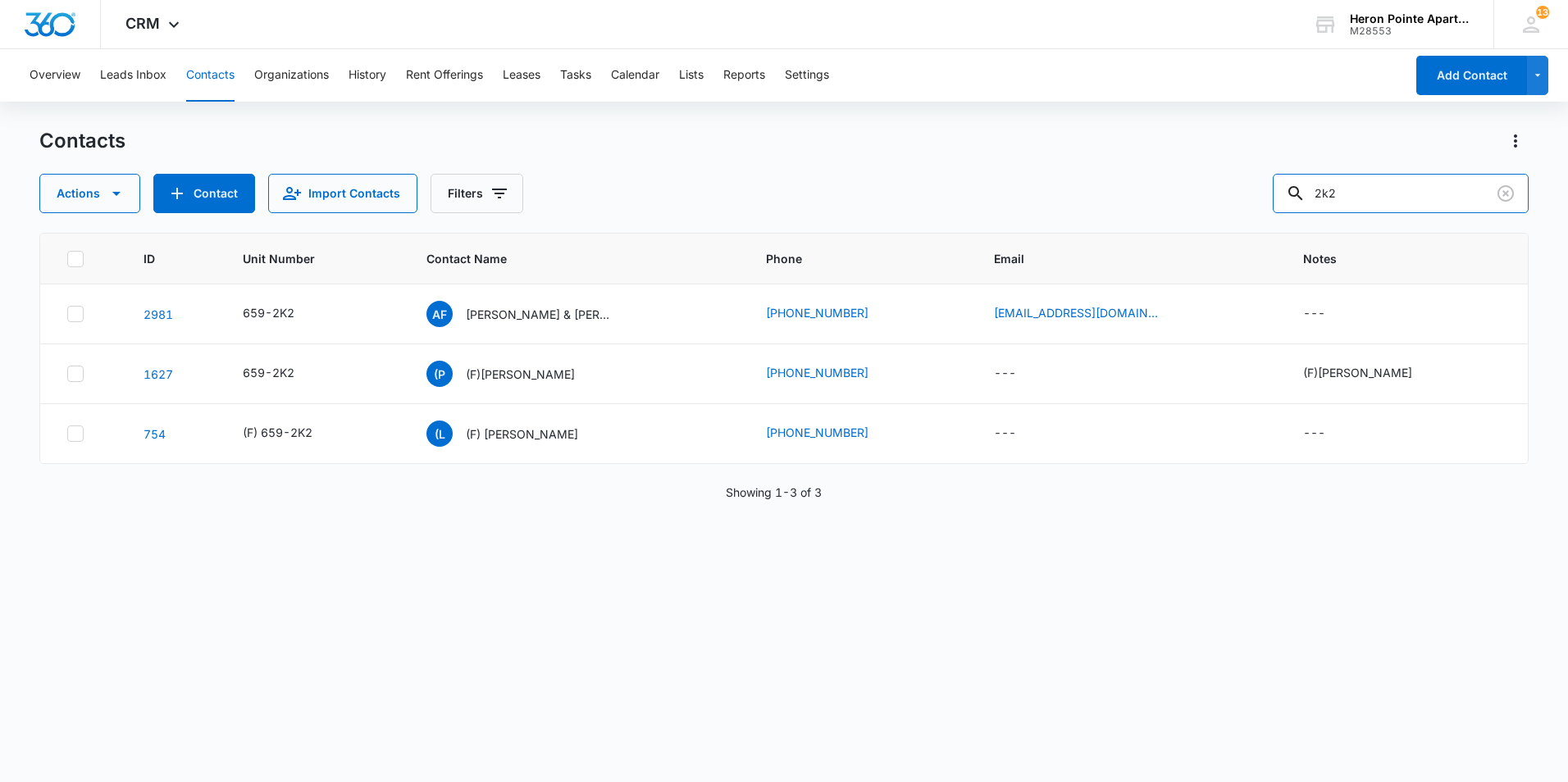
drag, startPoint x: 1372, startPoint y: 193, endPoint x: 1259, endPoint y: 188, distance: 113.1
click at [1259, 189] on div "Actions Contact Import Contacts Filters 2k2" at bounding box center [783, 193] width 1489 height 39
type input "d3"
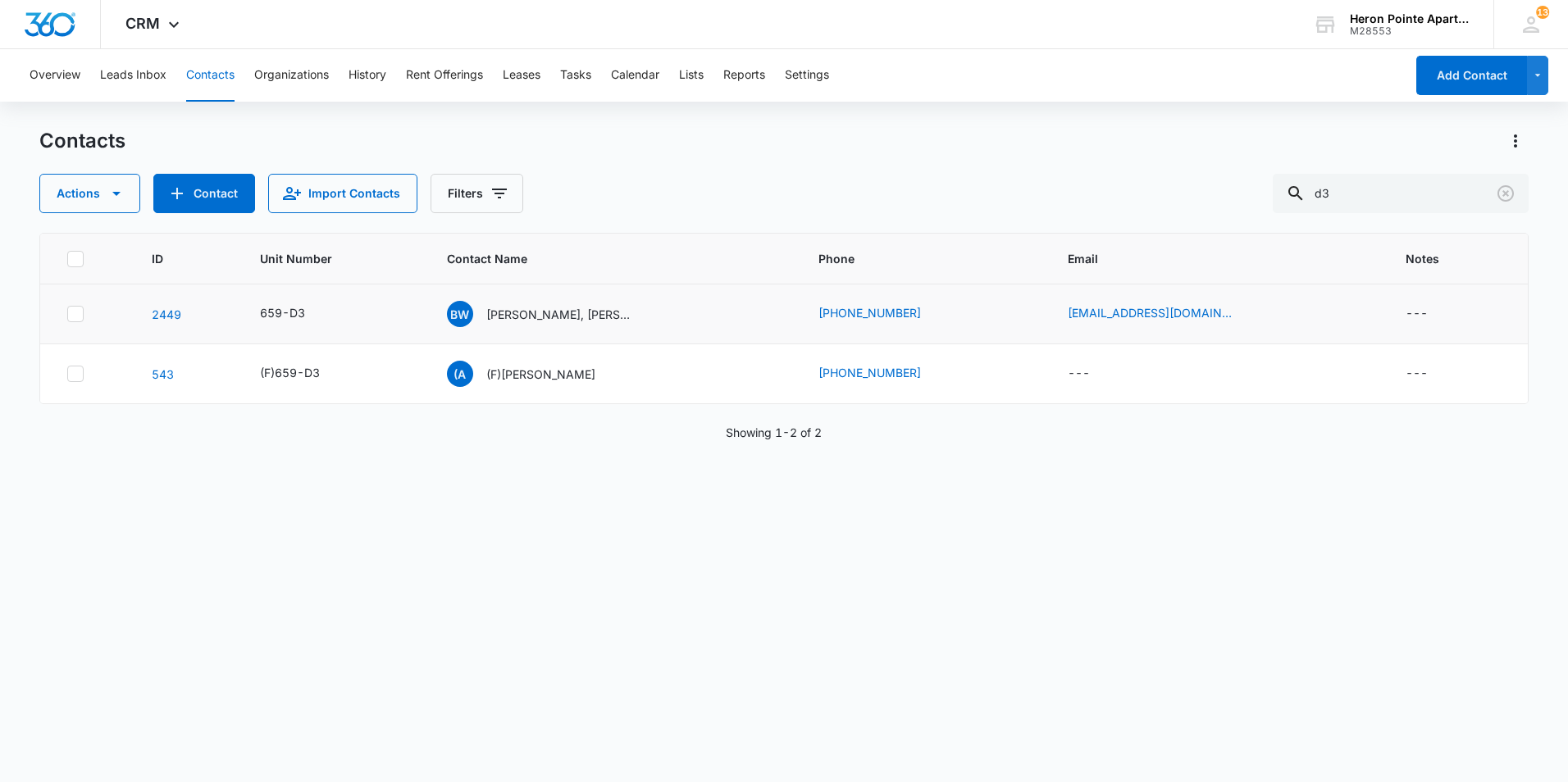
click at [181, 314] on td "2449" at bounding box center [186, 314] width 108 height 60
click at [177, 312] on link "2449" at bounding box center [166, 314] width 29 height 14
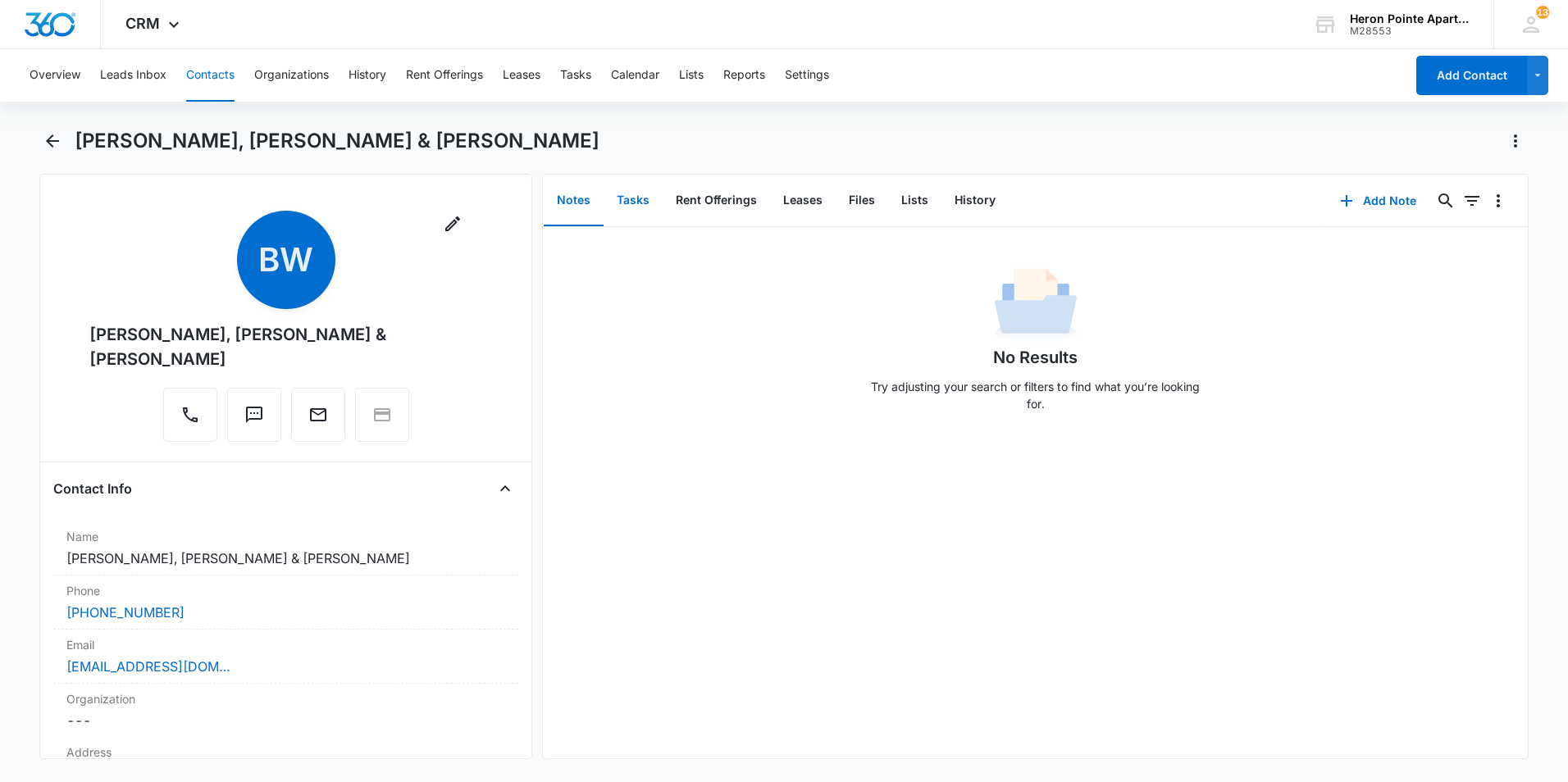
click at [631, 198] on button "Tasks" at bounding box center [633, 201] width 59 height 51
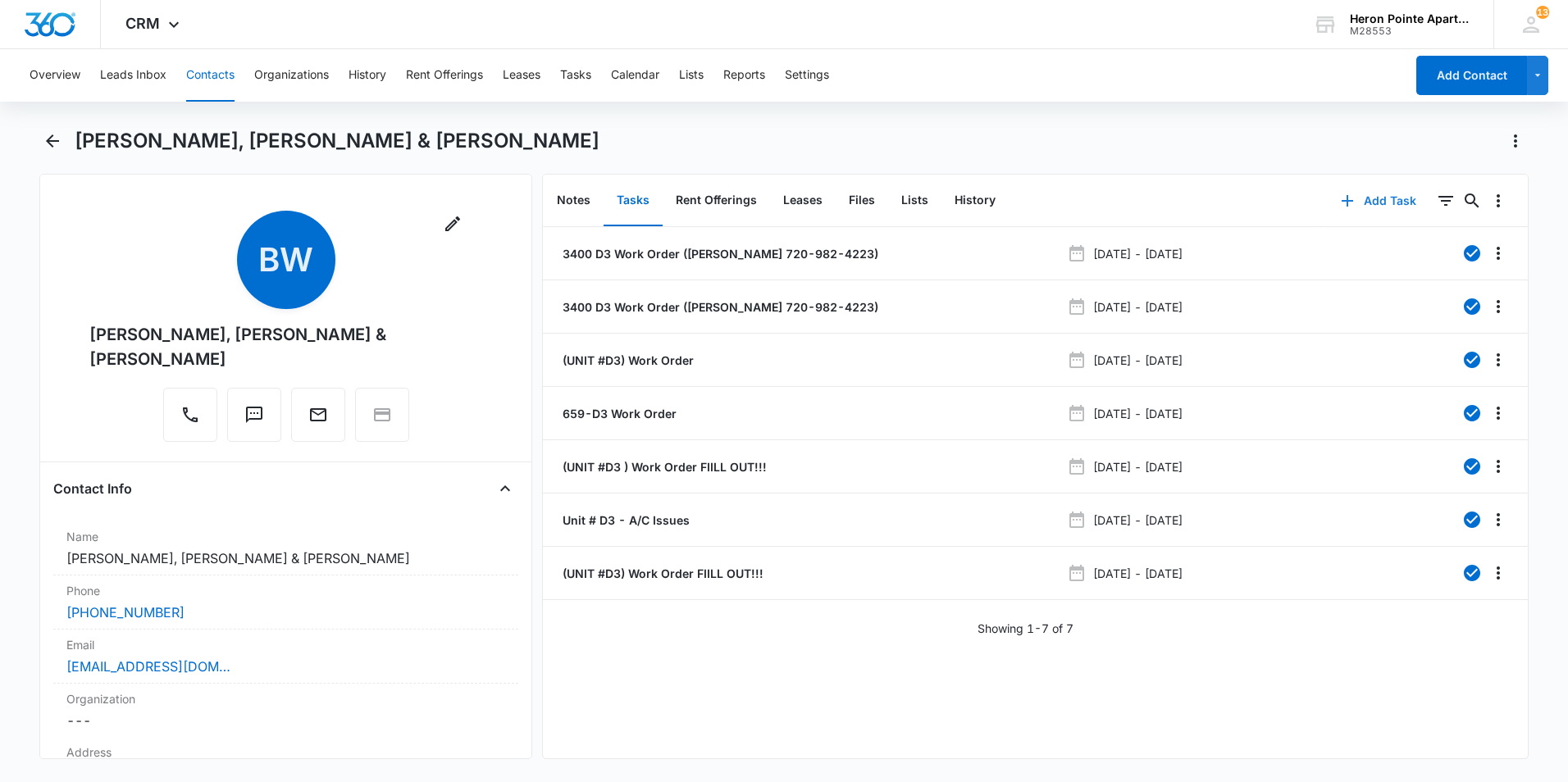
click at [1359, 210] on button "Add Task" at bounding box center [1378, 200] width 108 height 39
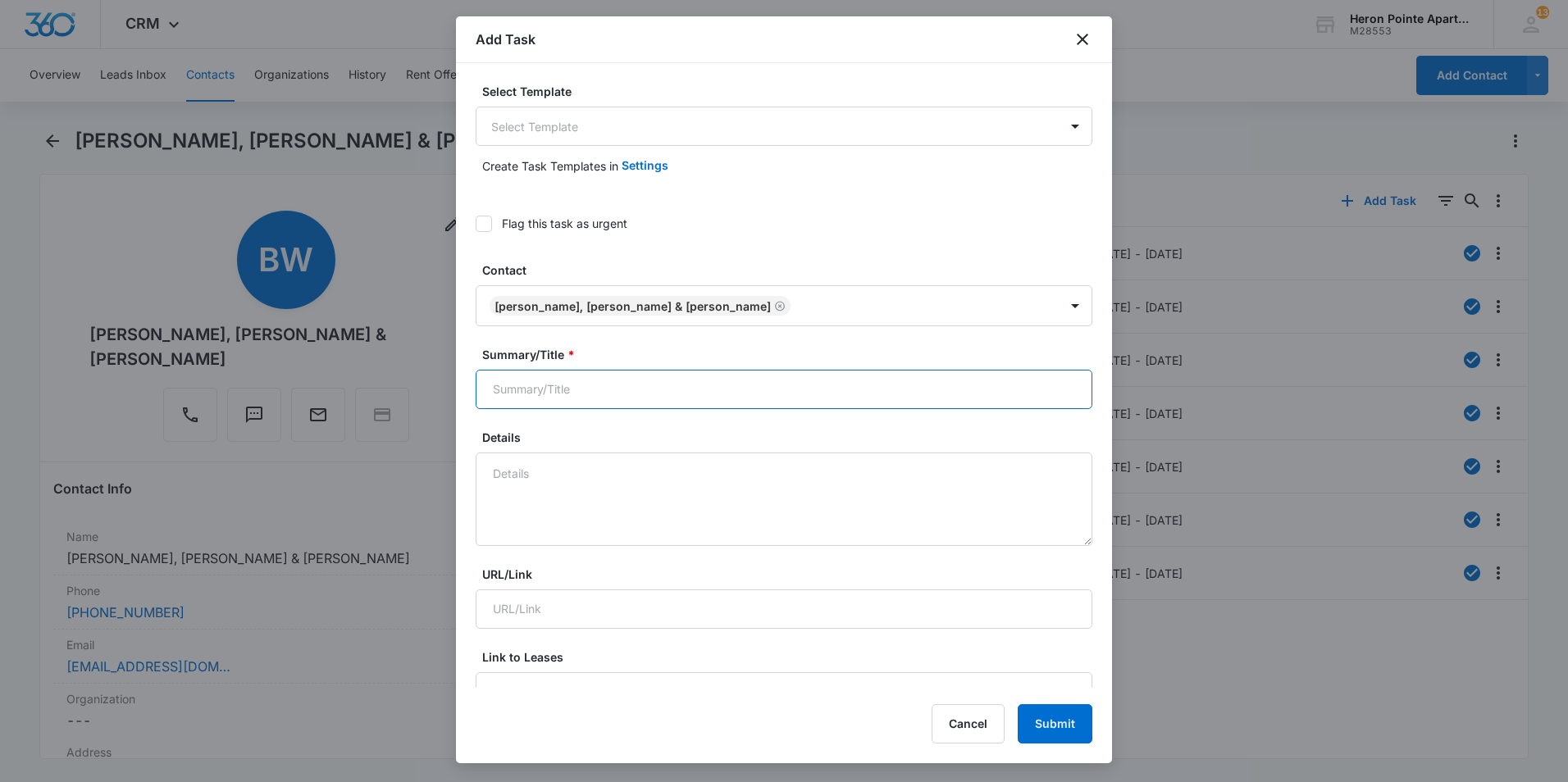
click at [570, 394] on input "Summary/Title *" at bounding box center [784, 388] width 617 height 39
click at [567, 136] on body "CRM Apps Reputation Websites Forms CRM Email Social Shop Payments POS Content A…" at bounding box center [784, 391] width 1568 height 782
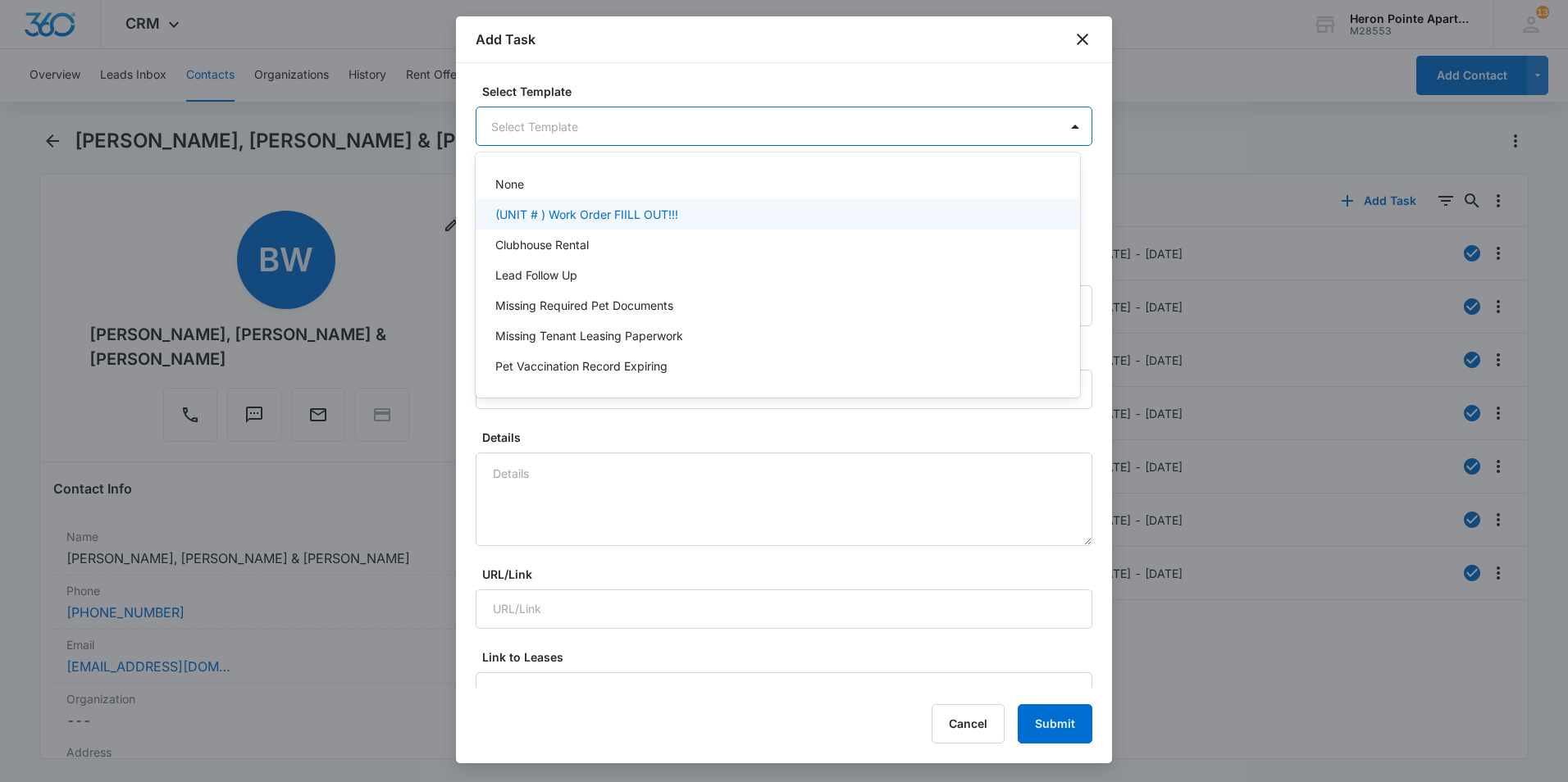
click at [591, 217] on p "(UNIT # ) Work Order FIILL OUT!!!" at bounding box center [586, 215] width 183 height 17
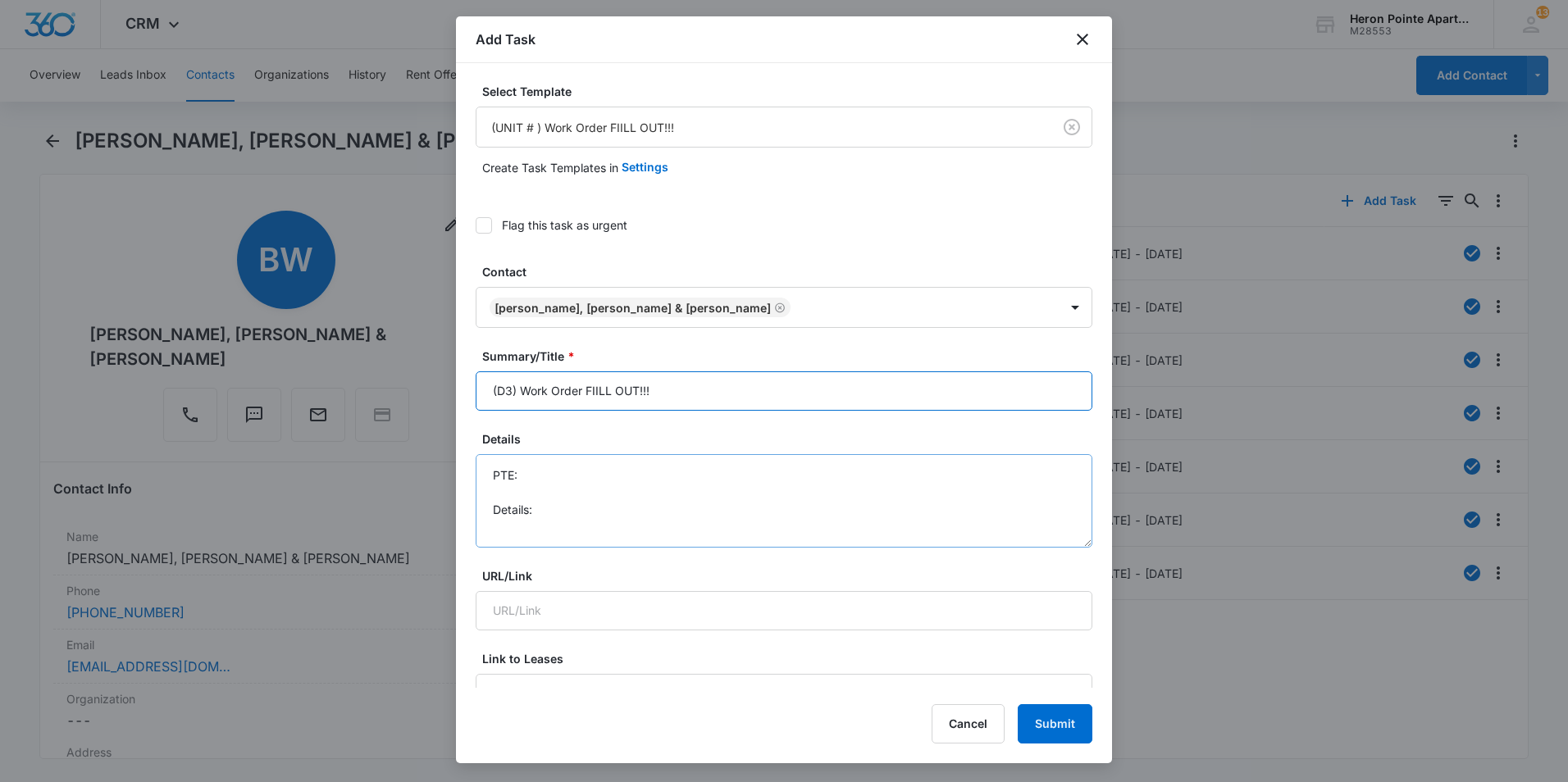
type input "(D3) Work Order FIILL OUT!!!"
click at [598, 474] on textarea "PTE: Details:" at bounding box center [784, 501] width 617 height 93
click at [586, 500] on textarea "PTE: [PHONE_NUMBER] Details:" at bounding box center [784, 501] width 617 height 93
click at [588, 514] on textarea "PTE: [PHONE_NUMBER] Details:" at bounding box center [784, 501] width 617 height 93
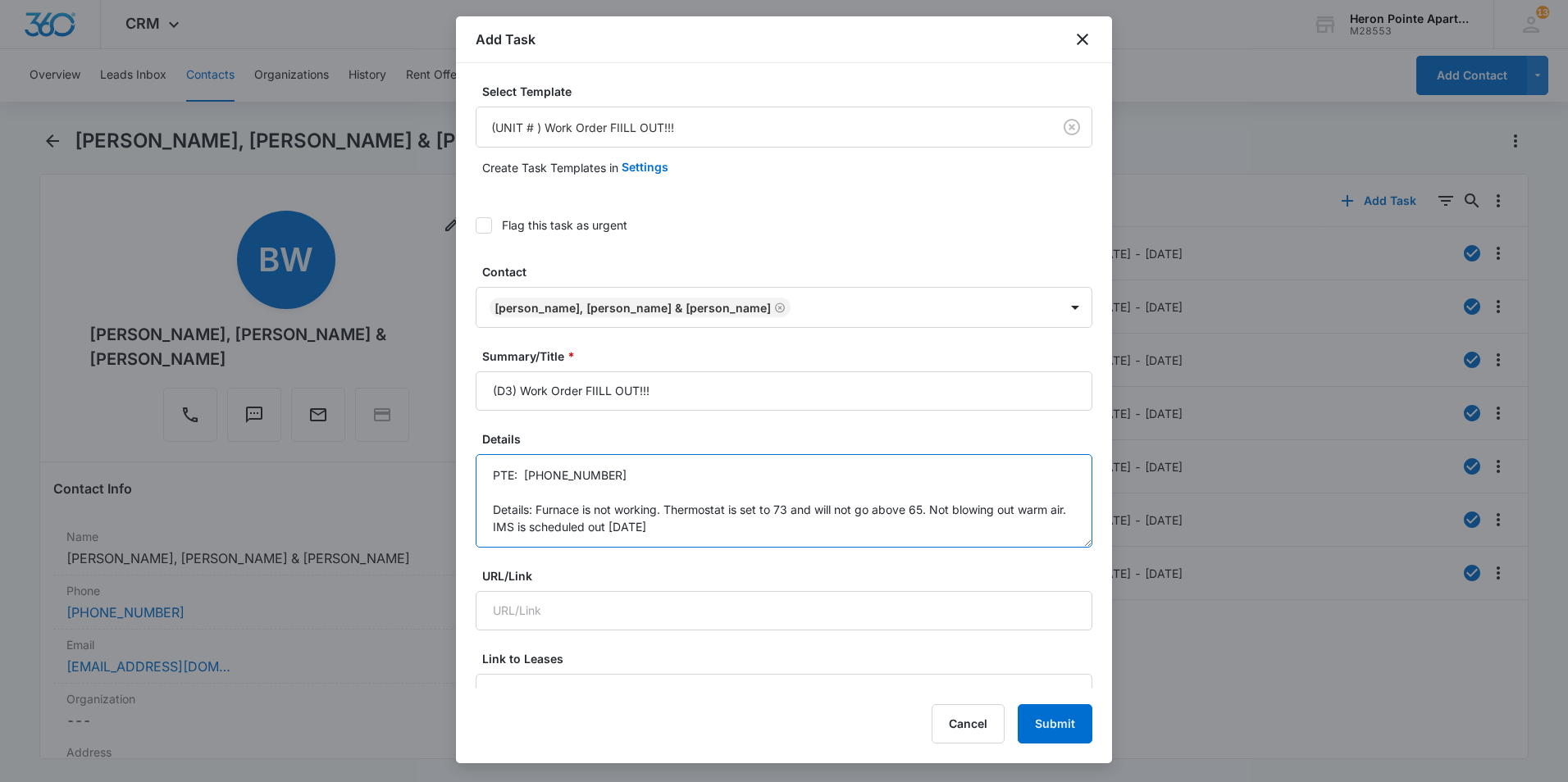
type textarea "PTE: [PHONE_NUMBER] Details: Furnace is not working. Thermostat is set to 73 an…"
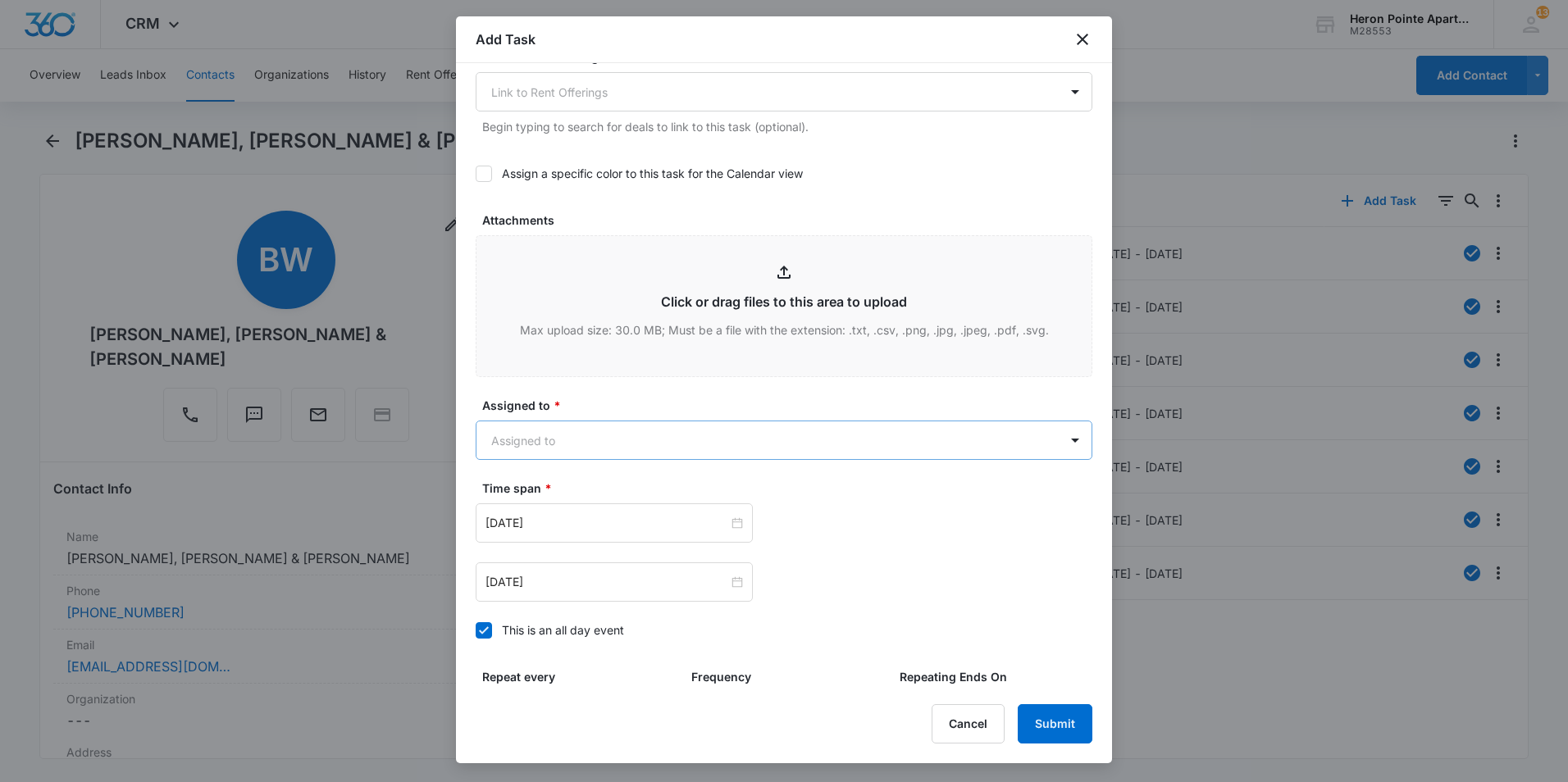
scroll to position [738, 0]
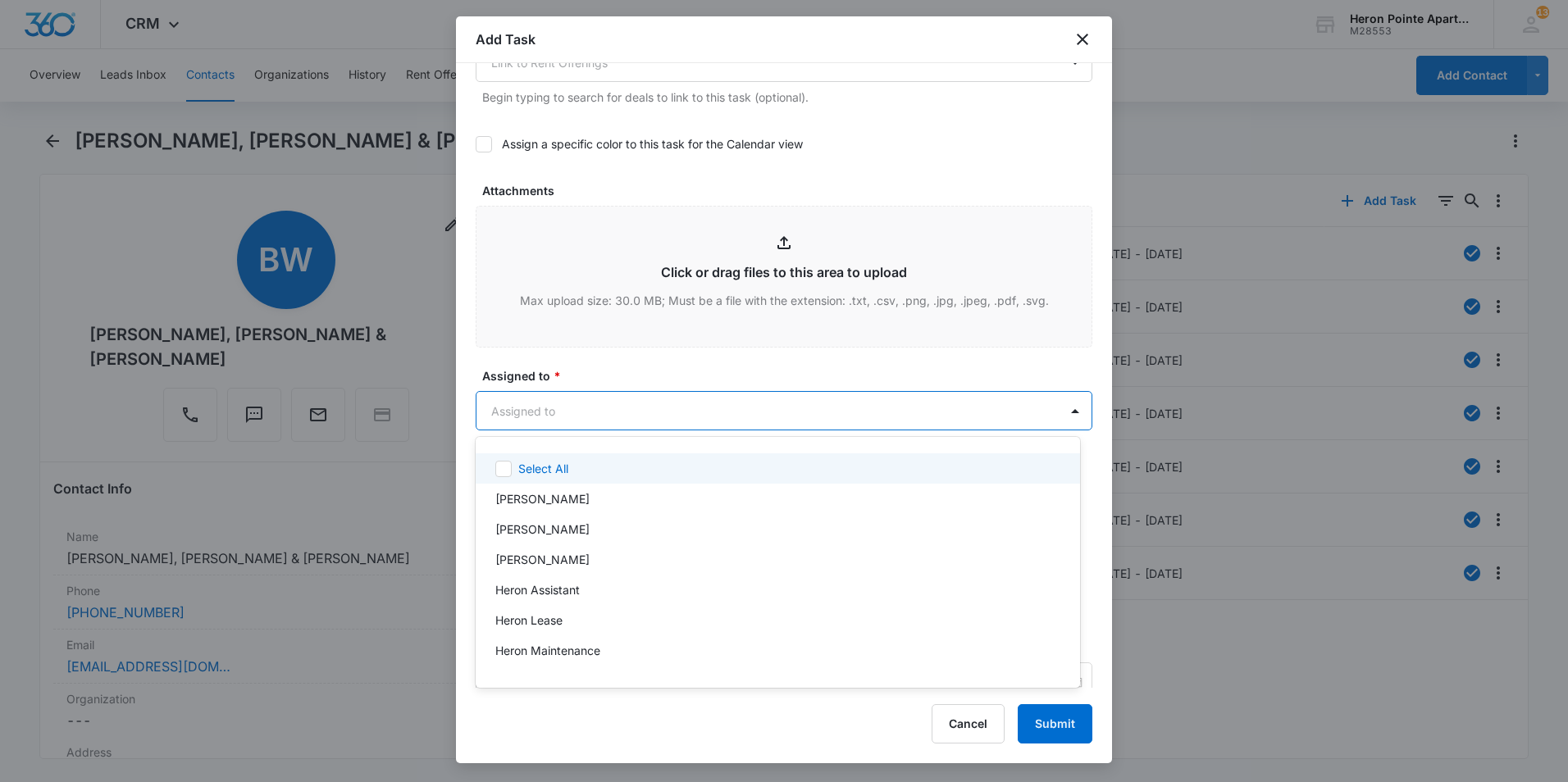
click at [623, 401] on body "CRM Apps Reputation Websites Forms CRM Email Social Shop Payments POS Content A…" at bounding box center [784, 391] width 1568 height 782
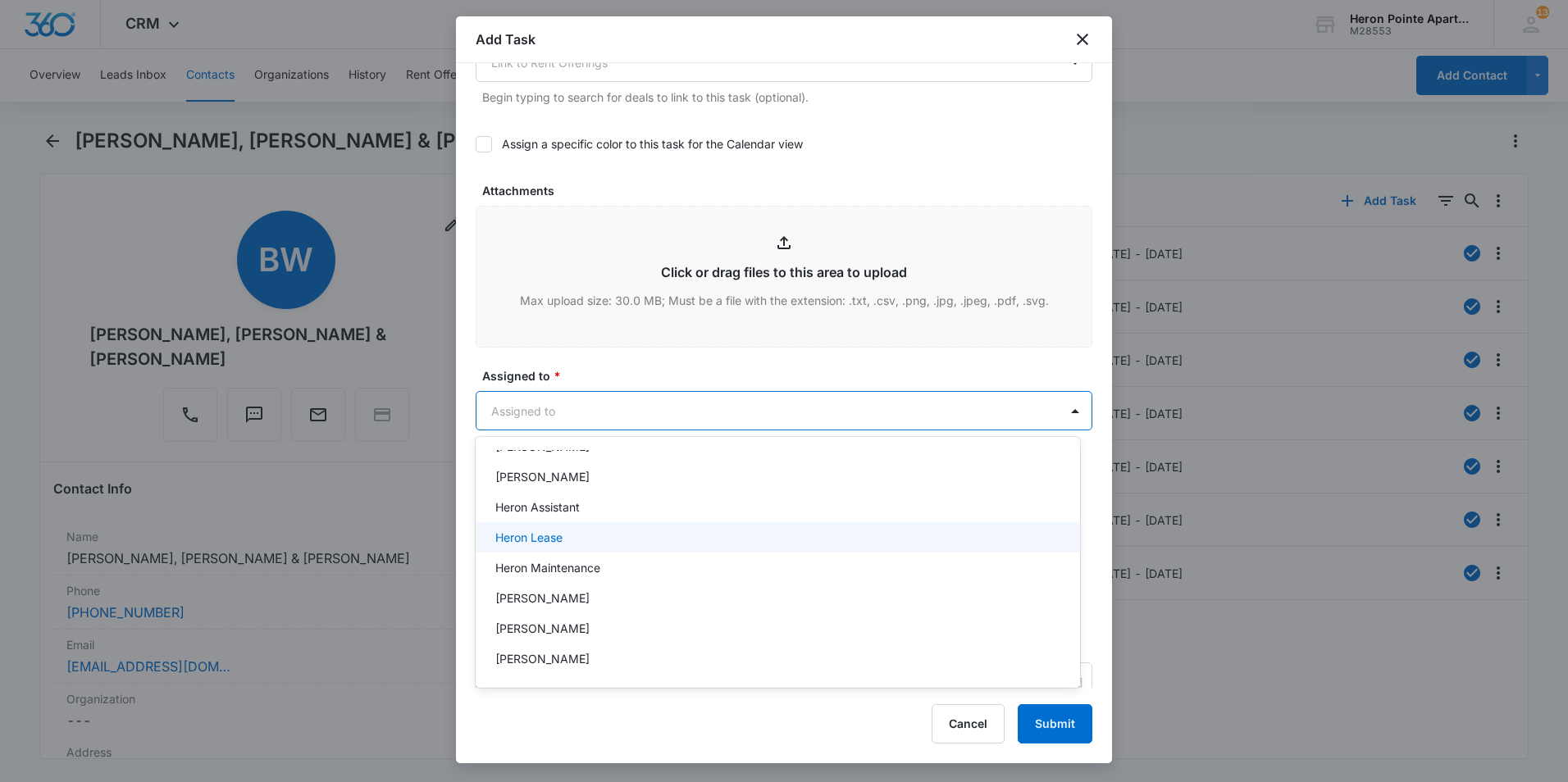
scroll to position [164, 0]
click at [613, 546] on div "[PERSON_NAME]" at bounding box center [775, 548] width 562 height 17
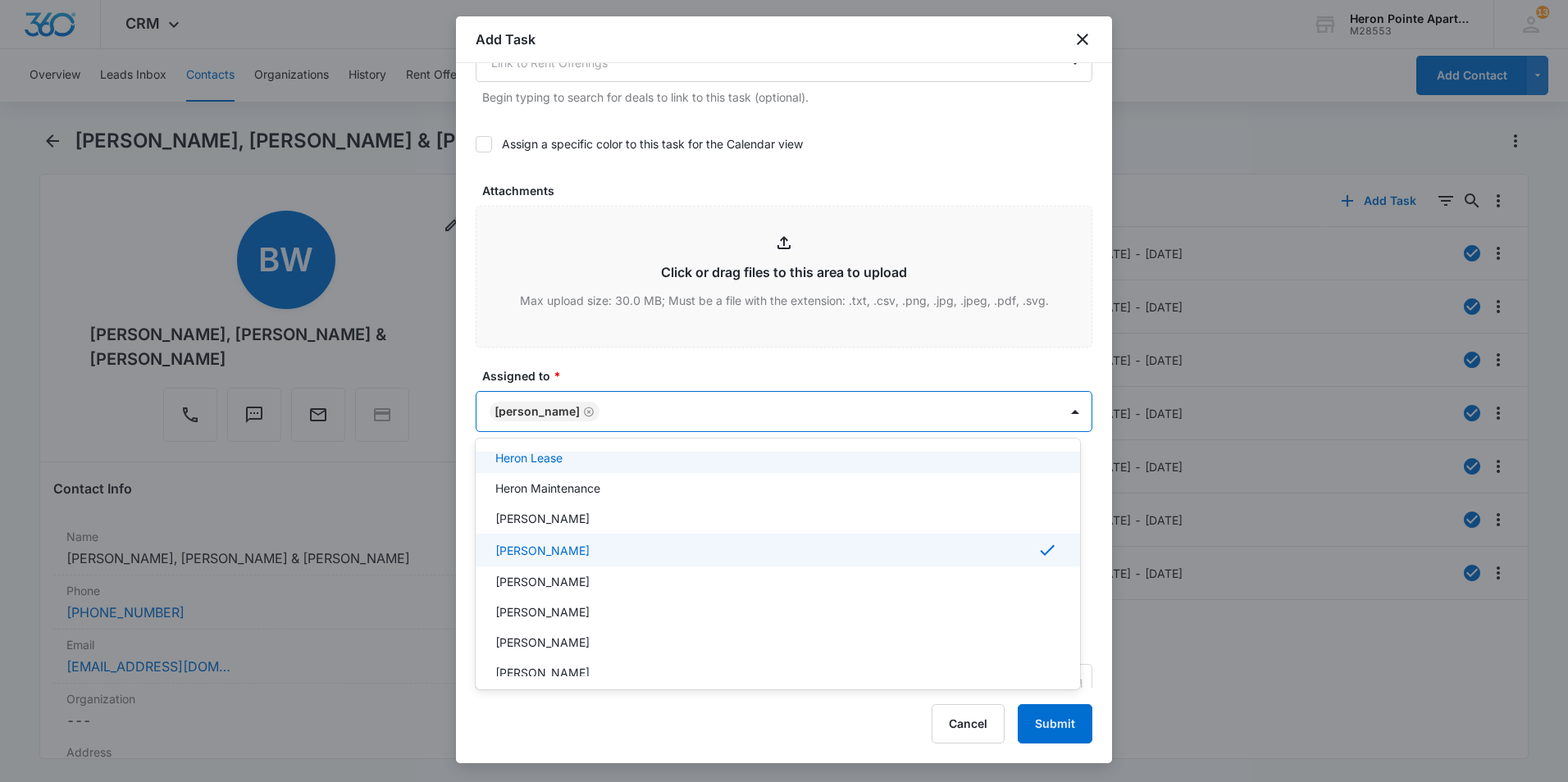
click at [1060, 415] on div at bounding box center [784, 391] width 1568 height 782
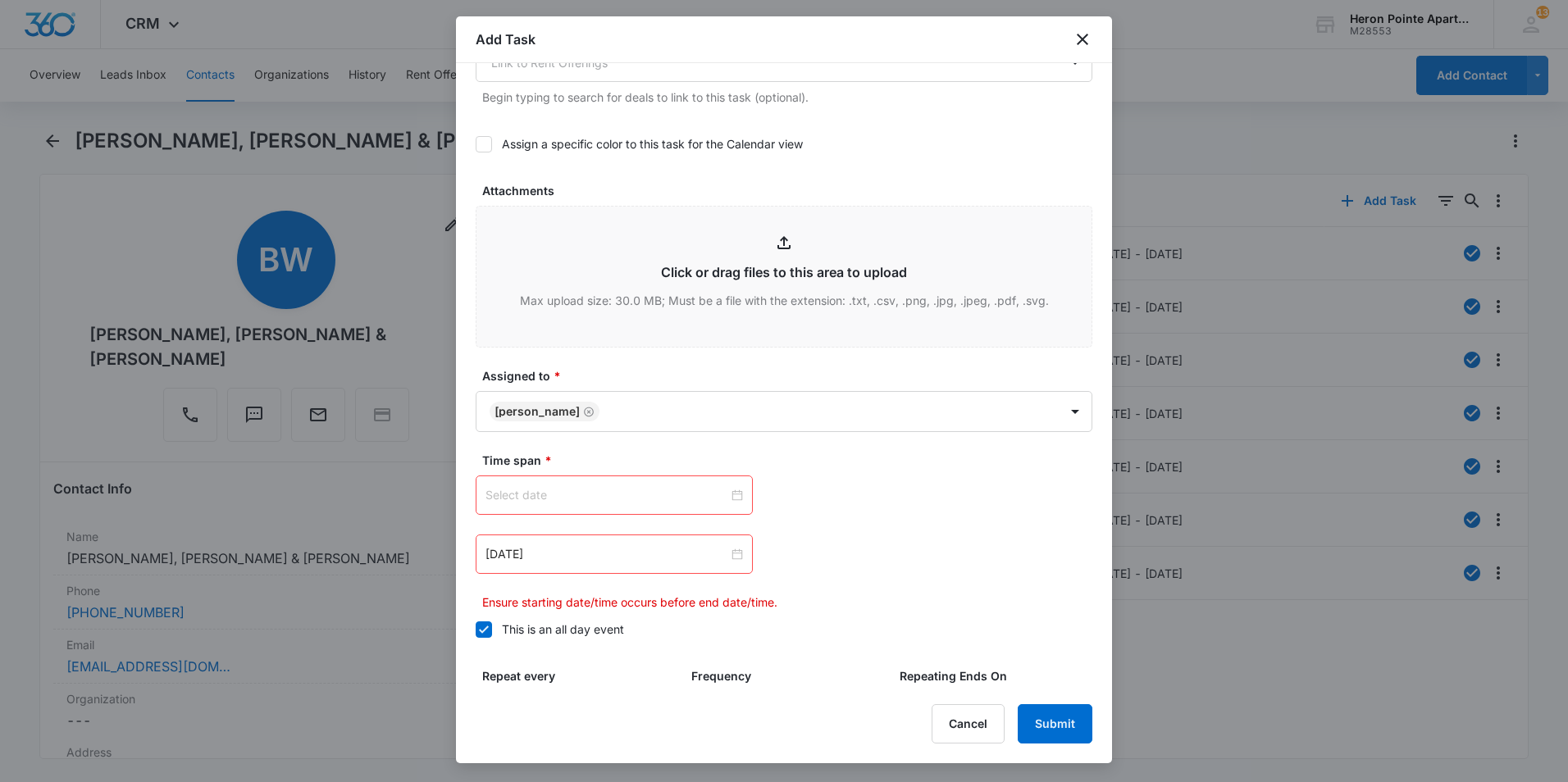
click at [730, 495] on div at bounding box center [614, 495] width 258 height 18
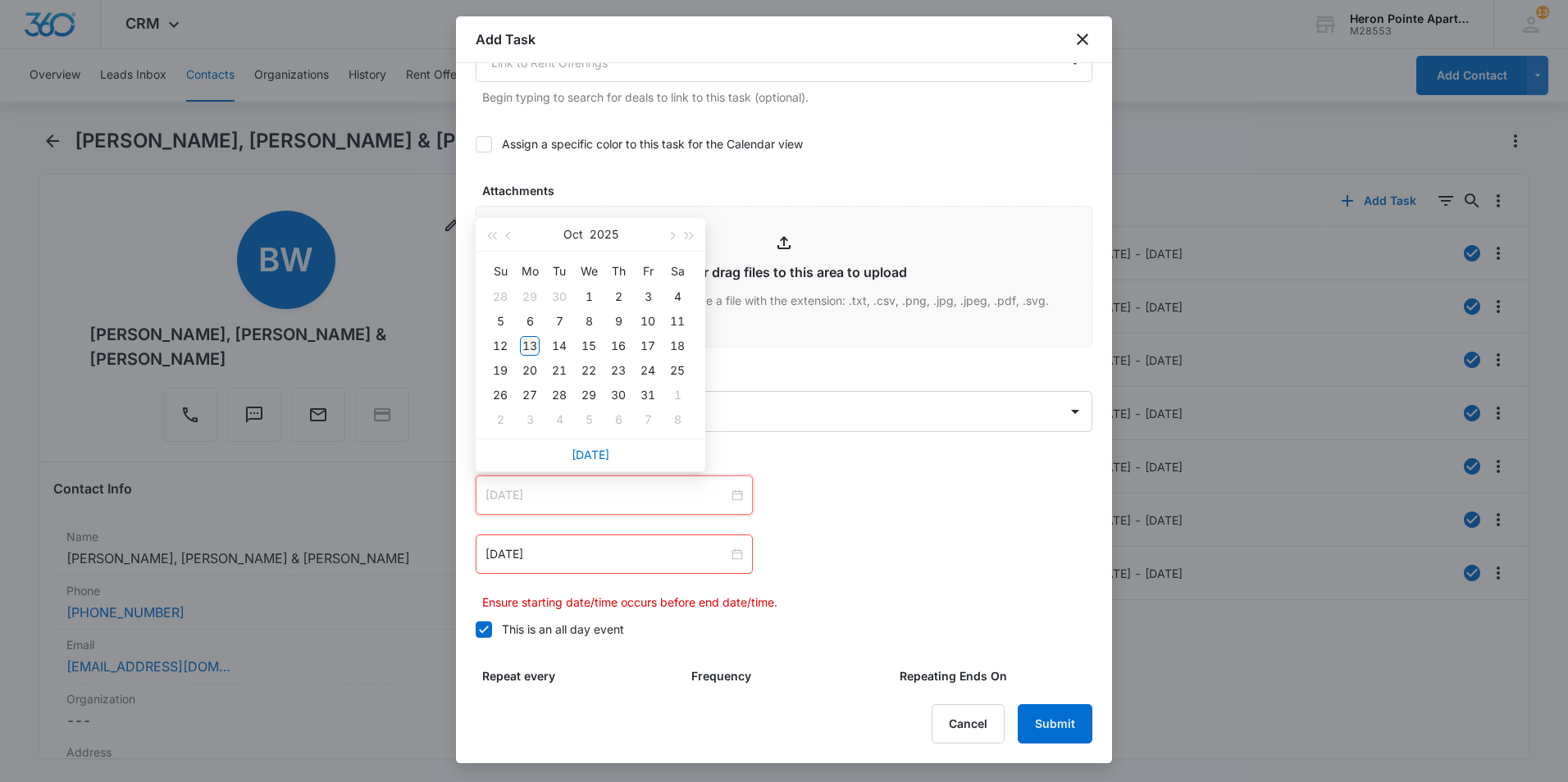
type input "[DATE]"
click at [528, 348] on div "13" at bounding box center [530, 346] width 20 height 20
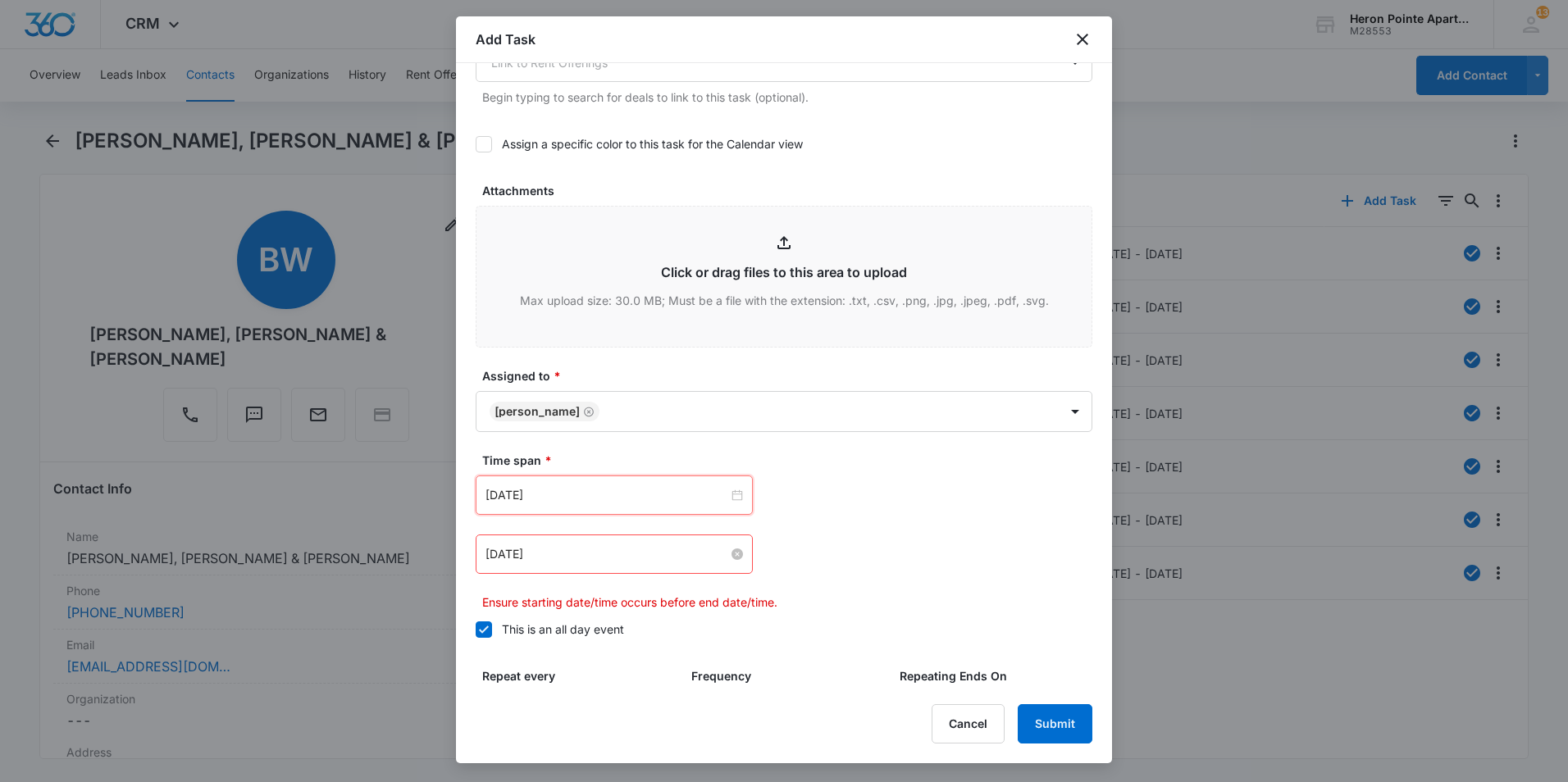
click at [723, 555] on div "[DATE]" at bounding box center [614, 554] width 258 height 18
click at [730, 553] on div at bounding box center [614, 554] width 258 height 18
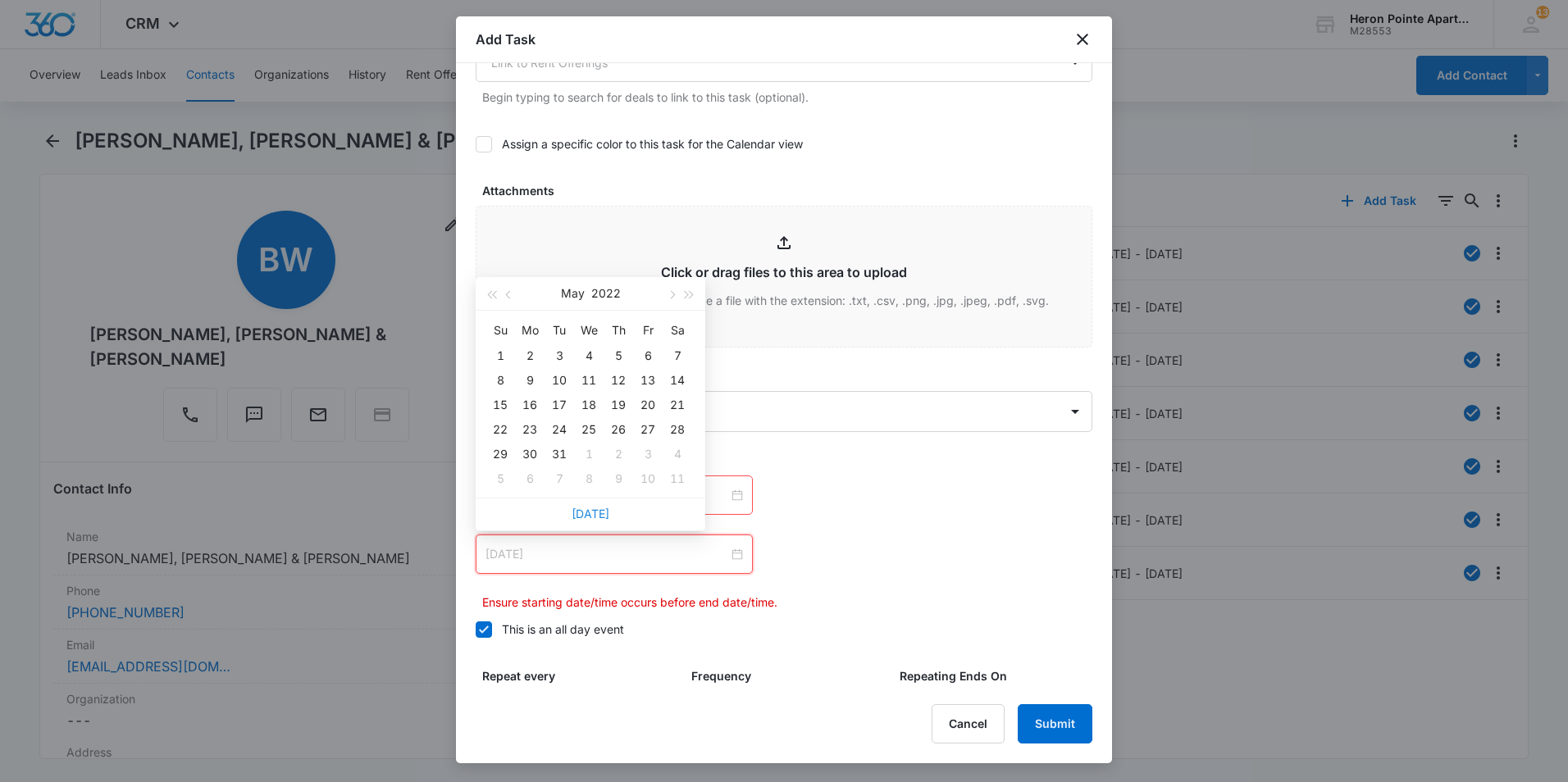
type input "[DATE]"
click at [582, 510] on link "[DATE]" at bounding box center [591, 514] width 38 height 14
type input "[DATE]"
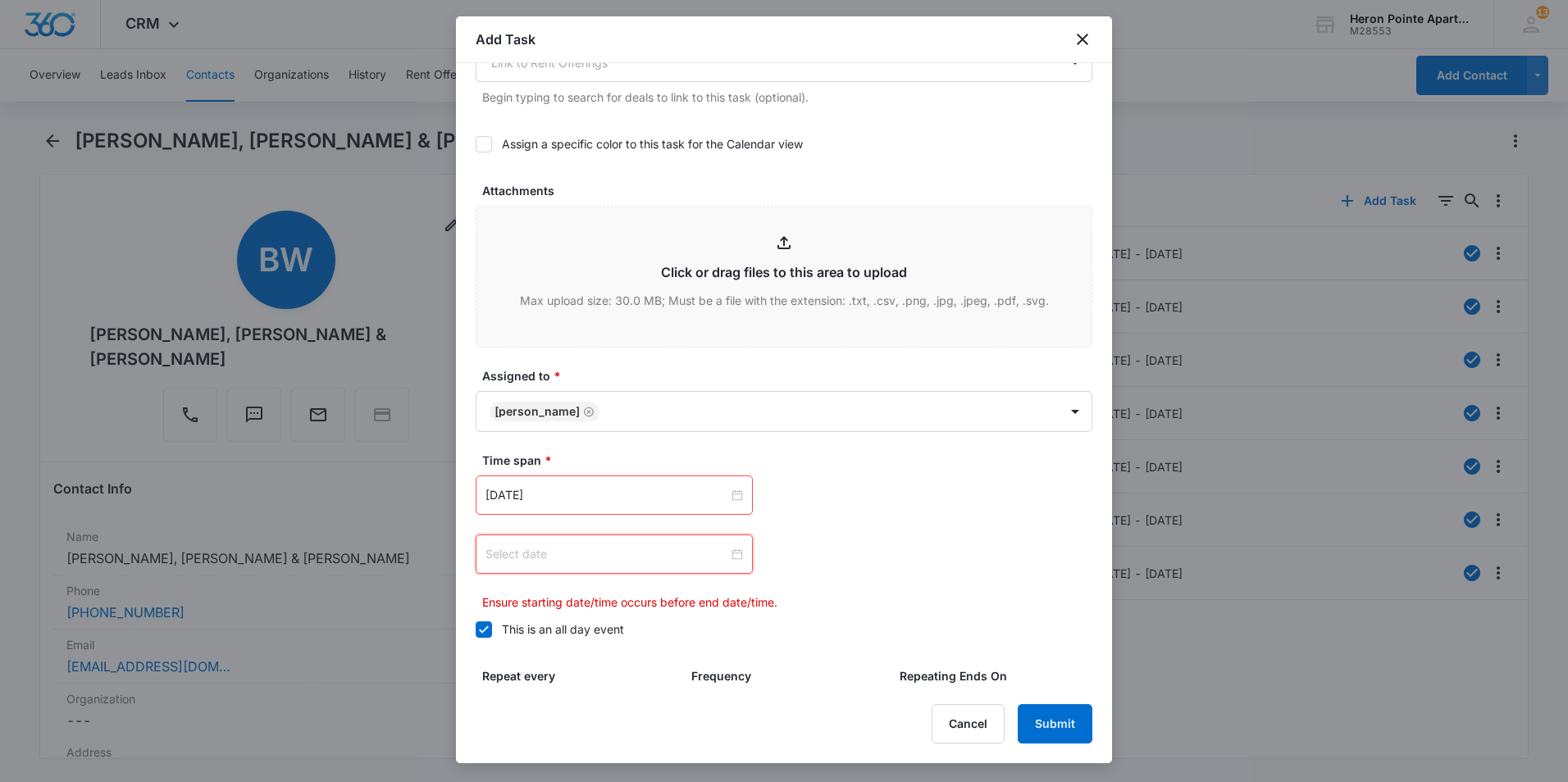
click at [729, 554] on div at bounding box center [614, 554] width 258 height 18
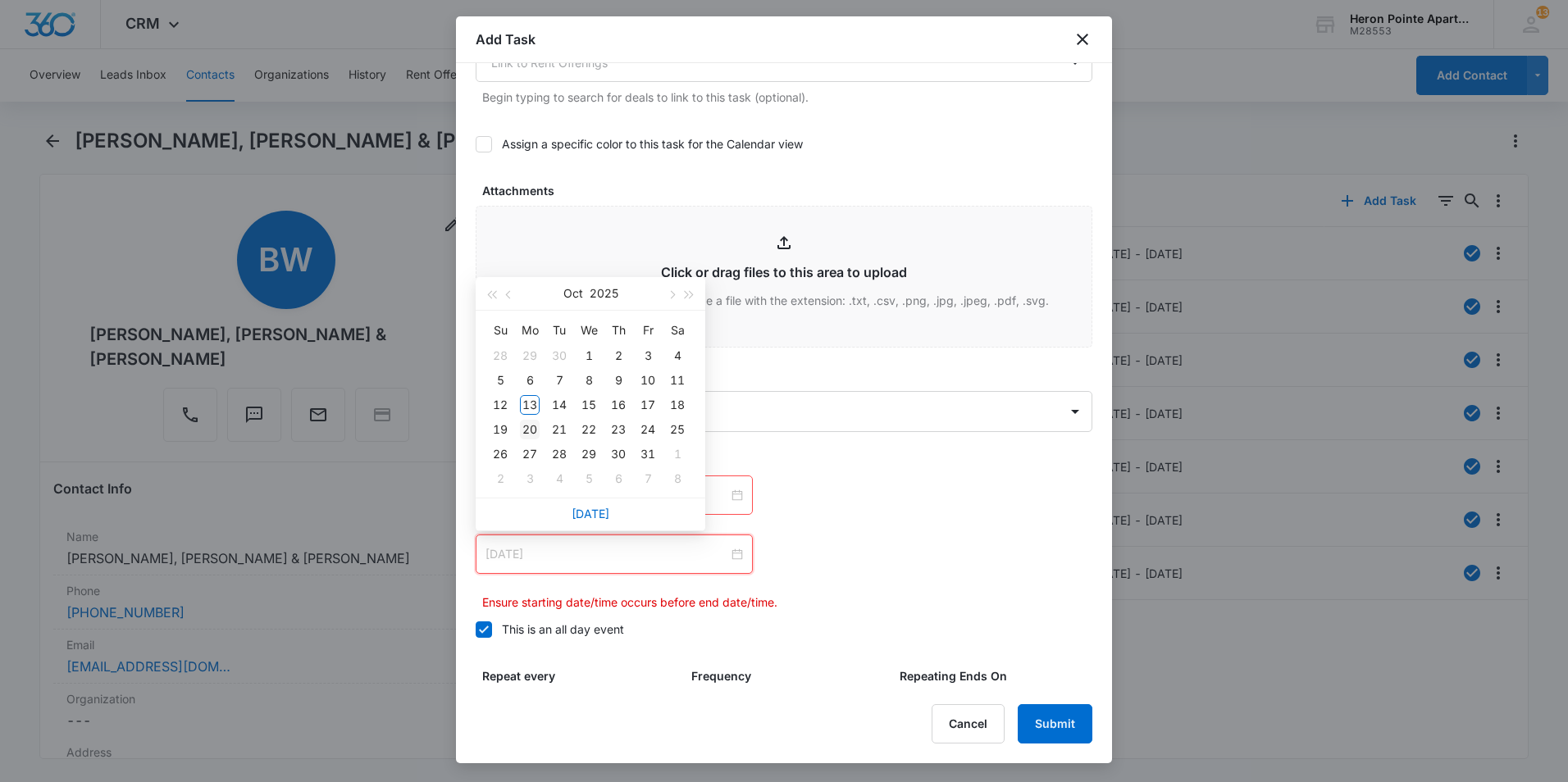
type input "[DATE]"
click at [527, 427] on div "20" at bounding box center [530, 429] width 20 height 20
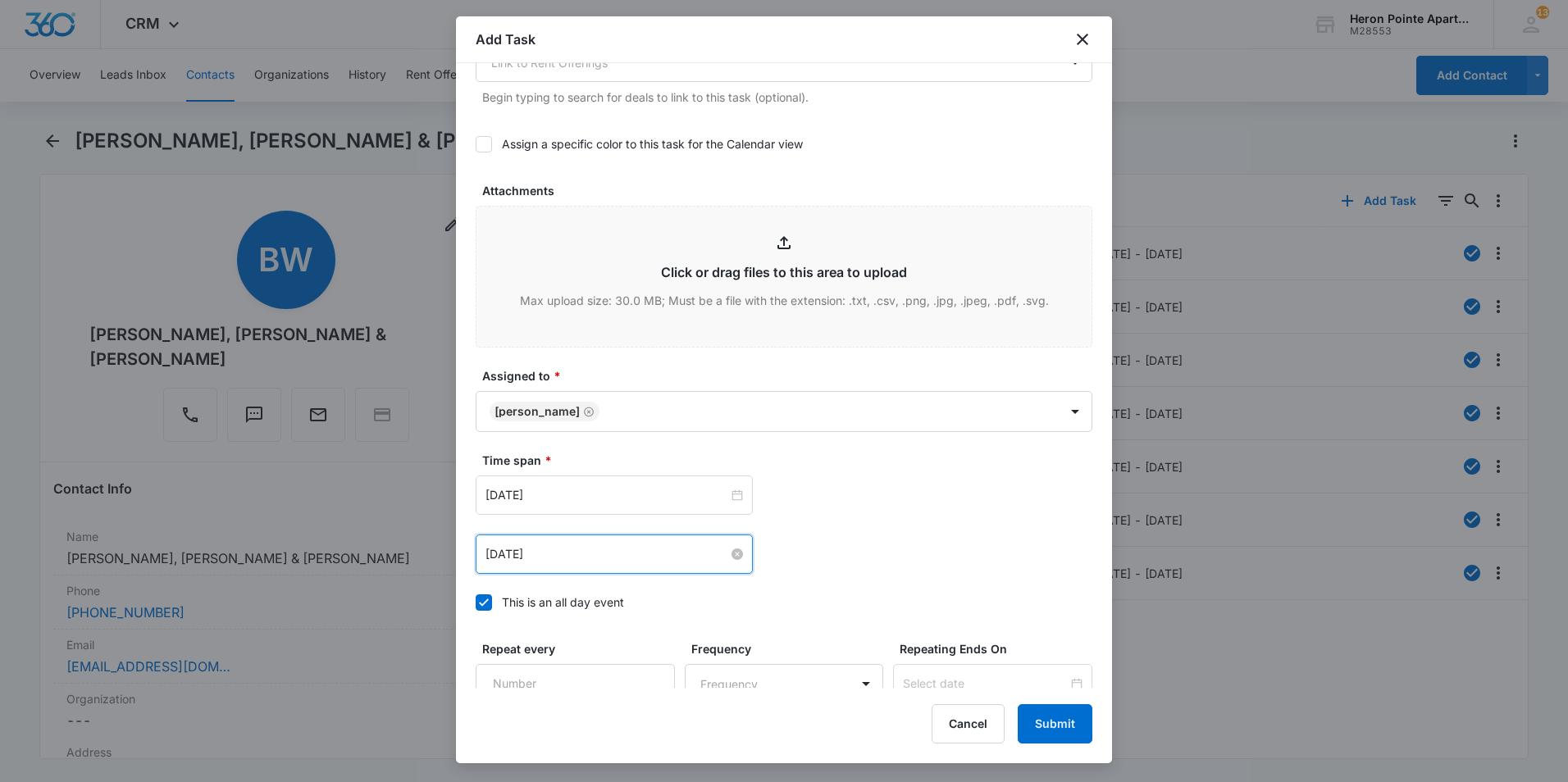
click at [811, 488] on div "[DATE] [DATE] Su Mo Tu We Th Fr Sa 28 29 30 1 2 3 4 5 6 7 8 9 10 11 12 13 14 15…" at bounding box center [784, 495] width 617 height 39
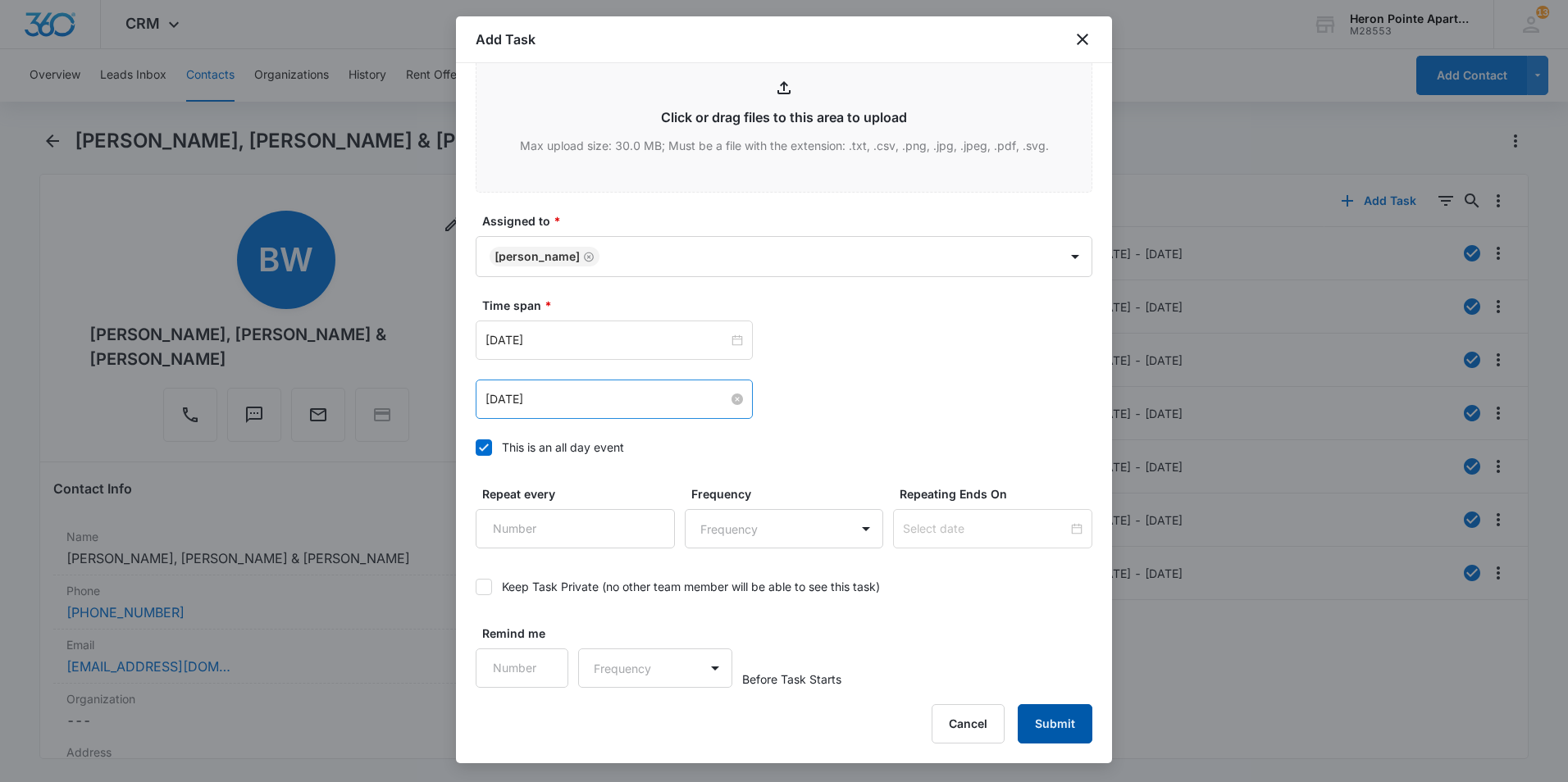
click at [1059, 723] on button "Submit" at bounding box center [1055, 723] width 74 height 39
